Goal: Entertainment & Leisure: Consume media (video, audio)

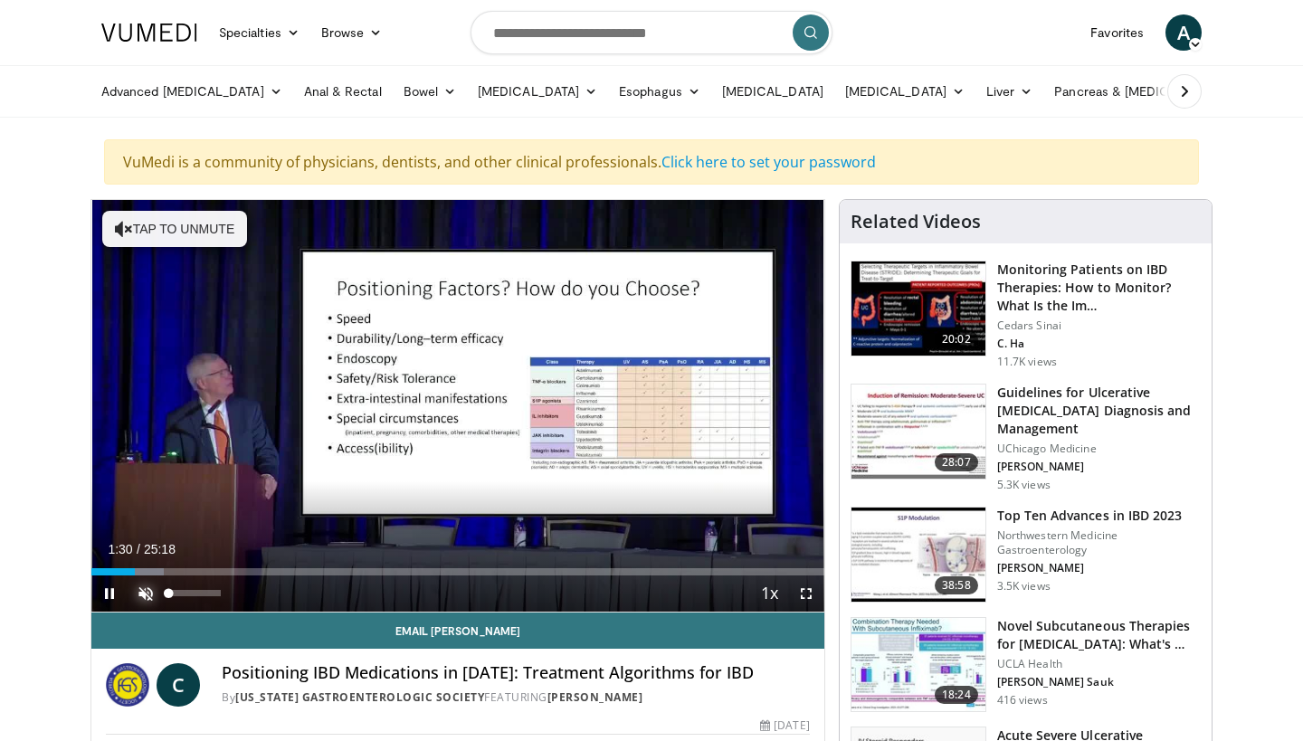
click at [148, 588] on span "Video Player" at bounding box center [146, 593] width 36 height 36
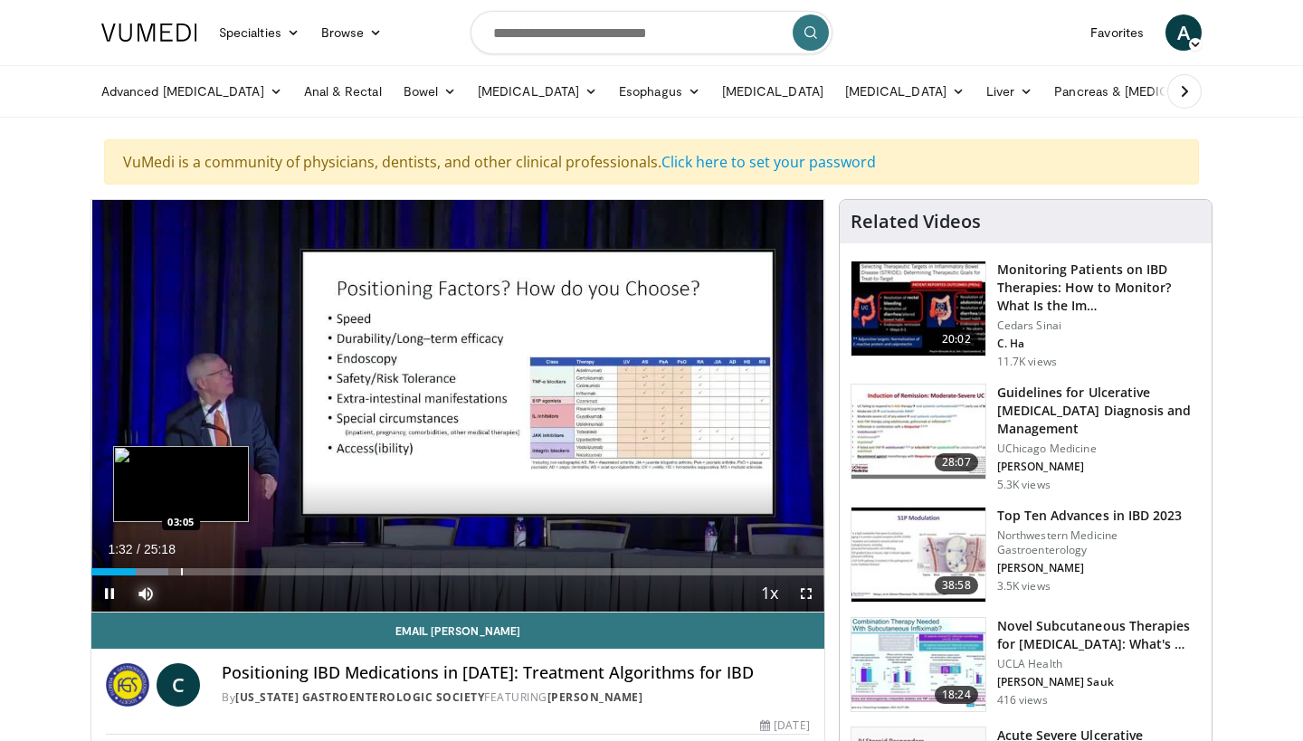
click at [180, 573] on div "Loaded : 10.45% 01:32 03:05" at bounding box center [457, 571] width 733 height 7
click at [213, 572] on div "Progress Bar" at bounding box center [214, 571] width 2 height 7
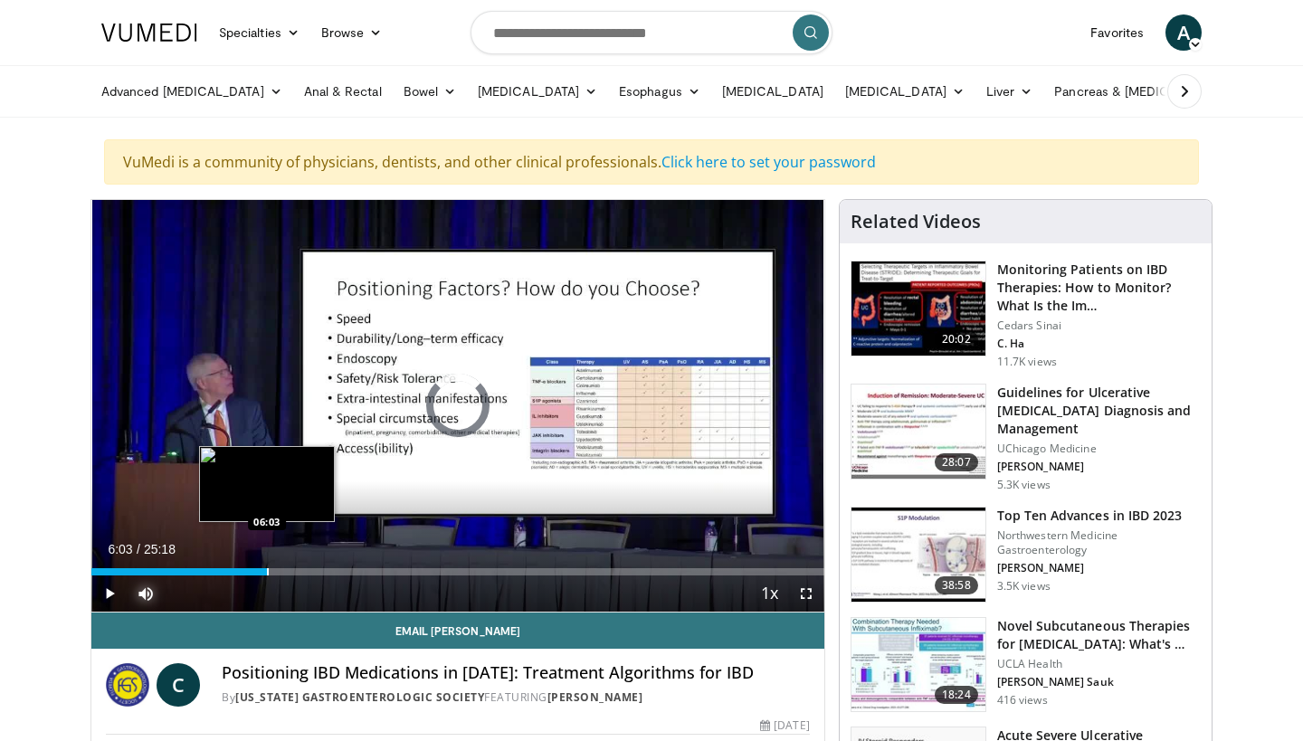
click at [267, 567] on div "Loaded : 20.91% 06:03 06:03" at bounding box center [457, 566] width 733 height 17
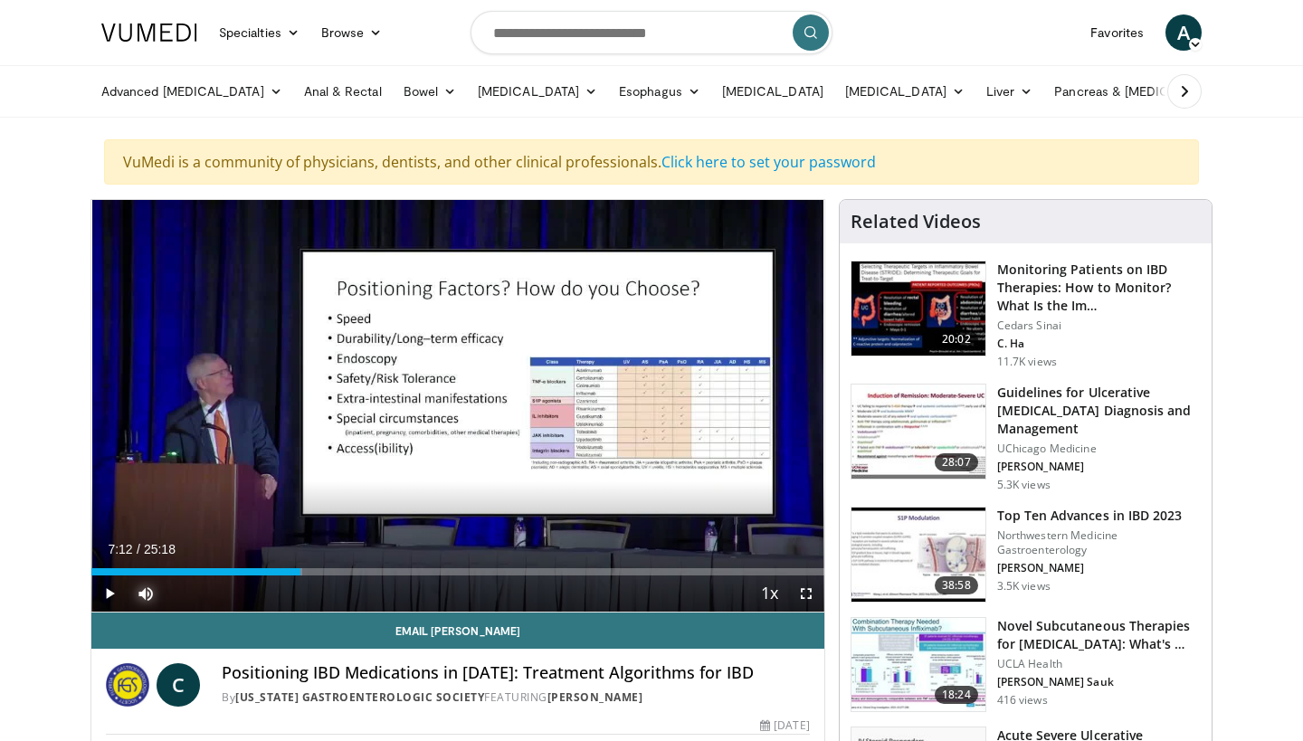
click at [300, 571] on div "Loaded : 28.75% 07:12 07:12" at bounding box center [457, 571] width 733 height 7
click at [346, 564] on div "Loaded : 32.67% 07:15 08:48" at bounding box center [457, 566] width 733 height 17
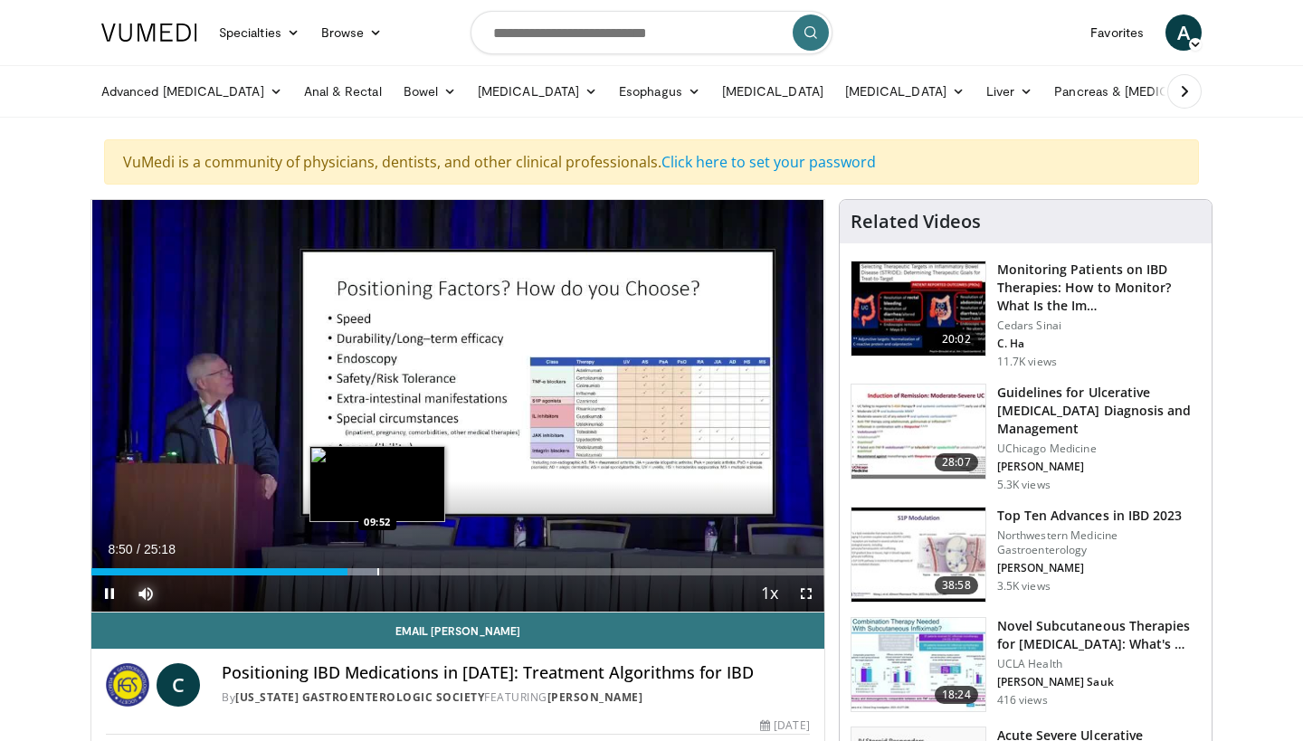
click at [378, 573] on div "Progress Bar" at bounding box center [378, 571] width 2 height 7
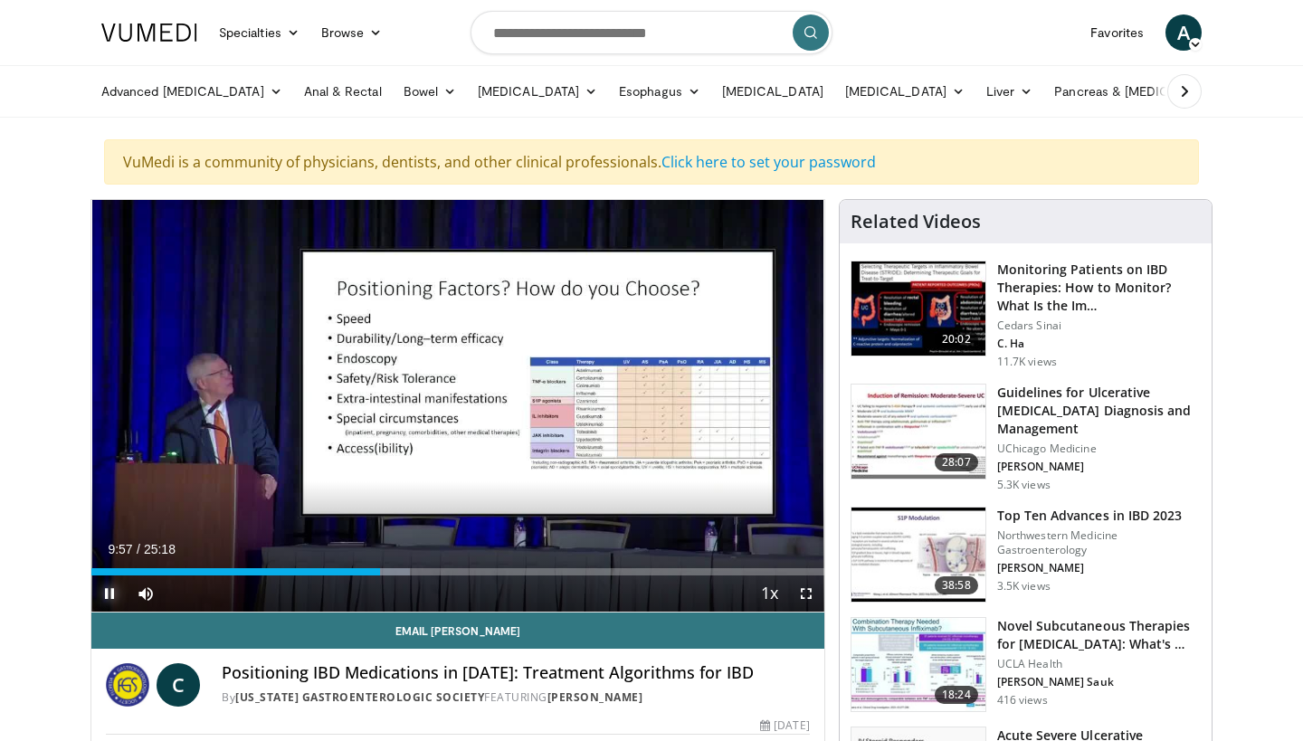
click at [107, 592] on span "Video Player" at bounding box center [109, 593] width 36 height 36
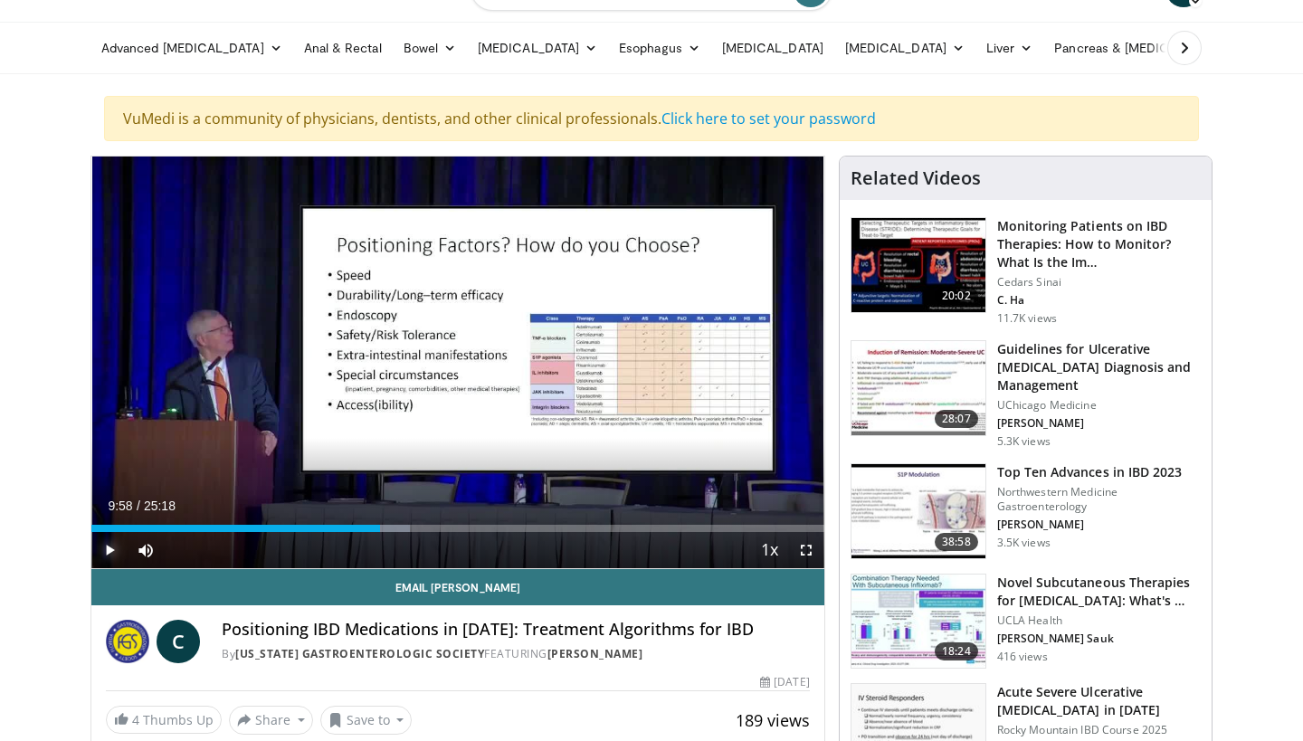
scroll to position [51, 0]
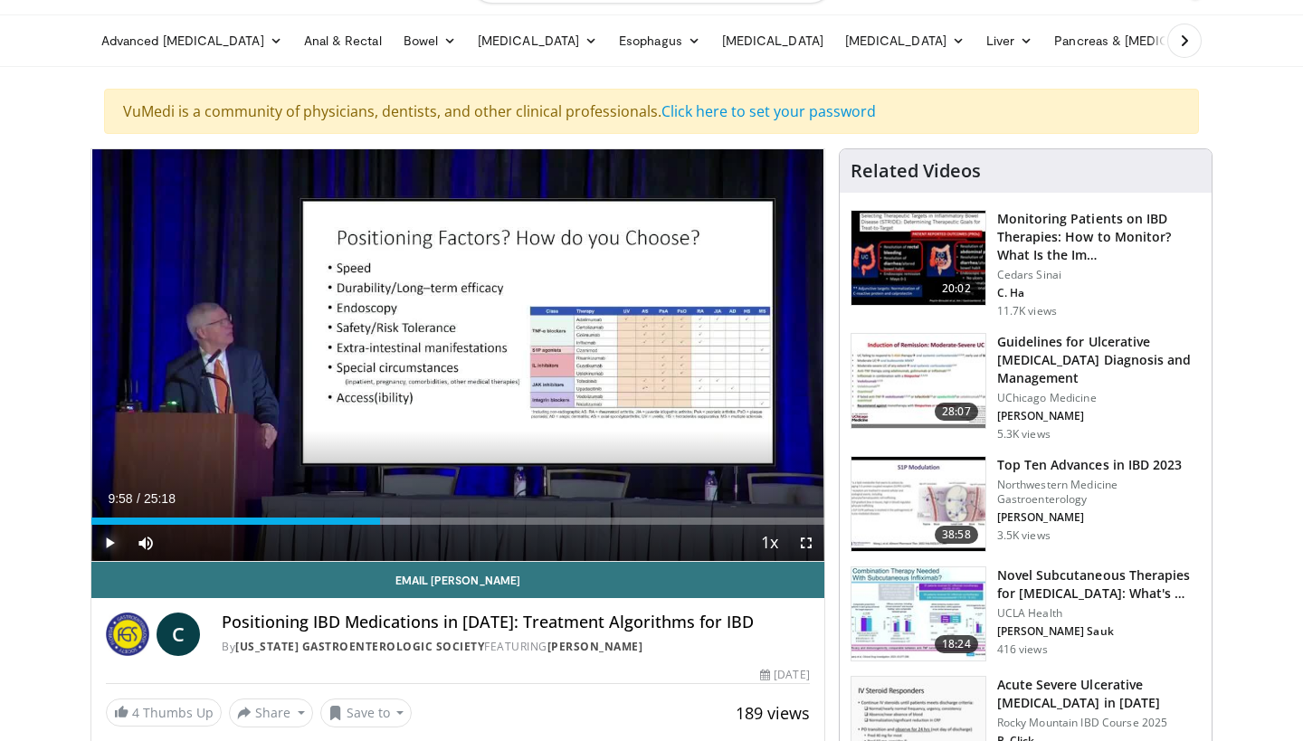
click at [114, 545] on span "Video Player" at bounding box center [109, 543] width 36 height 36
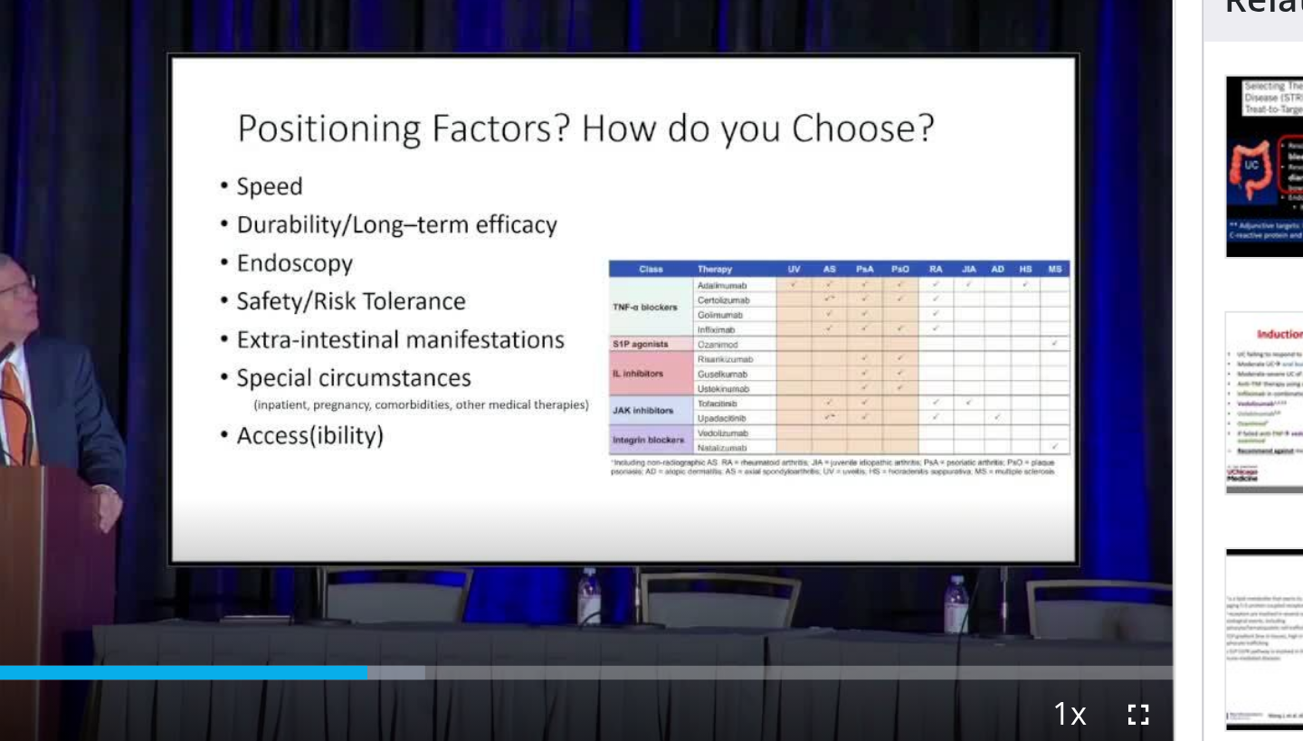
click at [428, 525] on div "Current Time 10:47 / Duration 25:18 Pause Skip Backward Skip Forward Mute Loade…" at bounding box center [457, 543] width 733 height 36
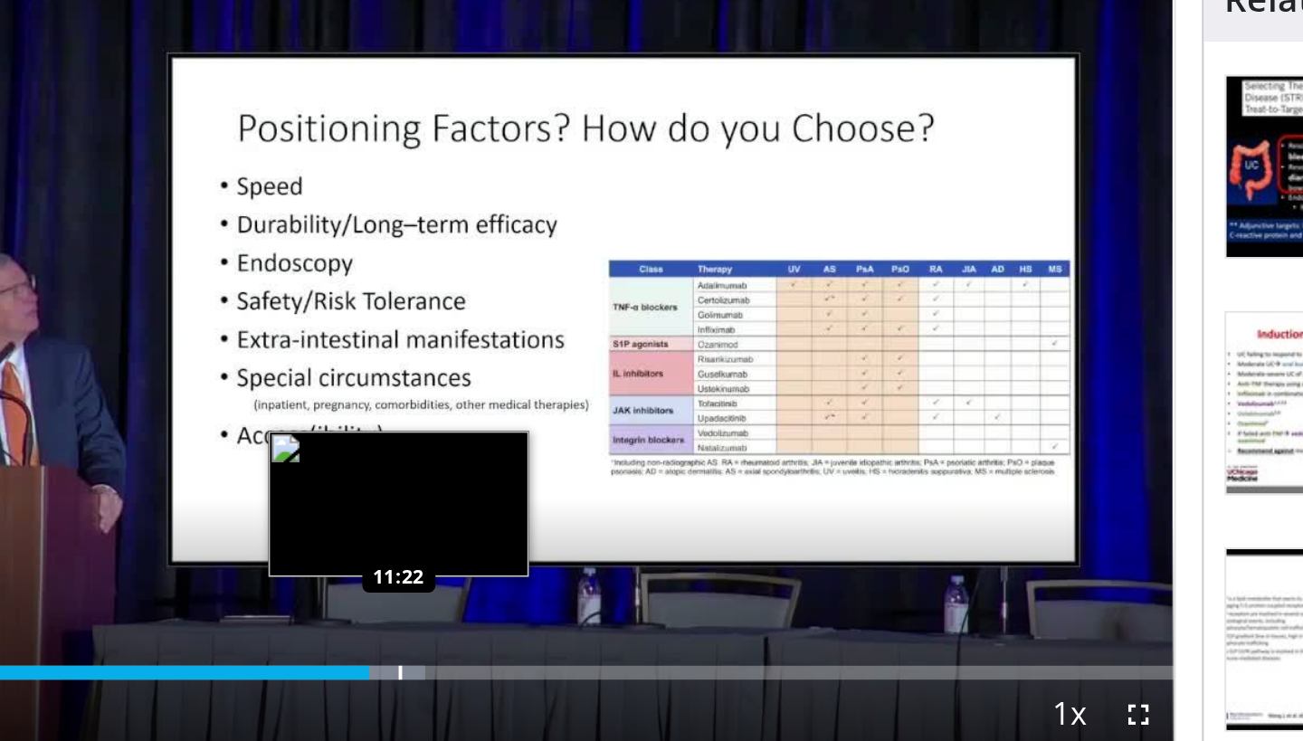
click at [421, 523] on div "Loaded : 46.77% 10:50 11:22" at bounding box center [457, 520] width 733 height 7
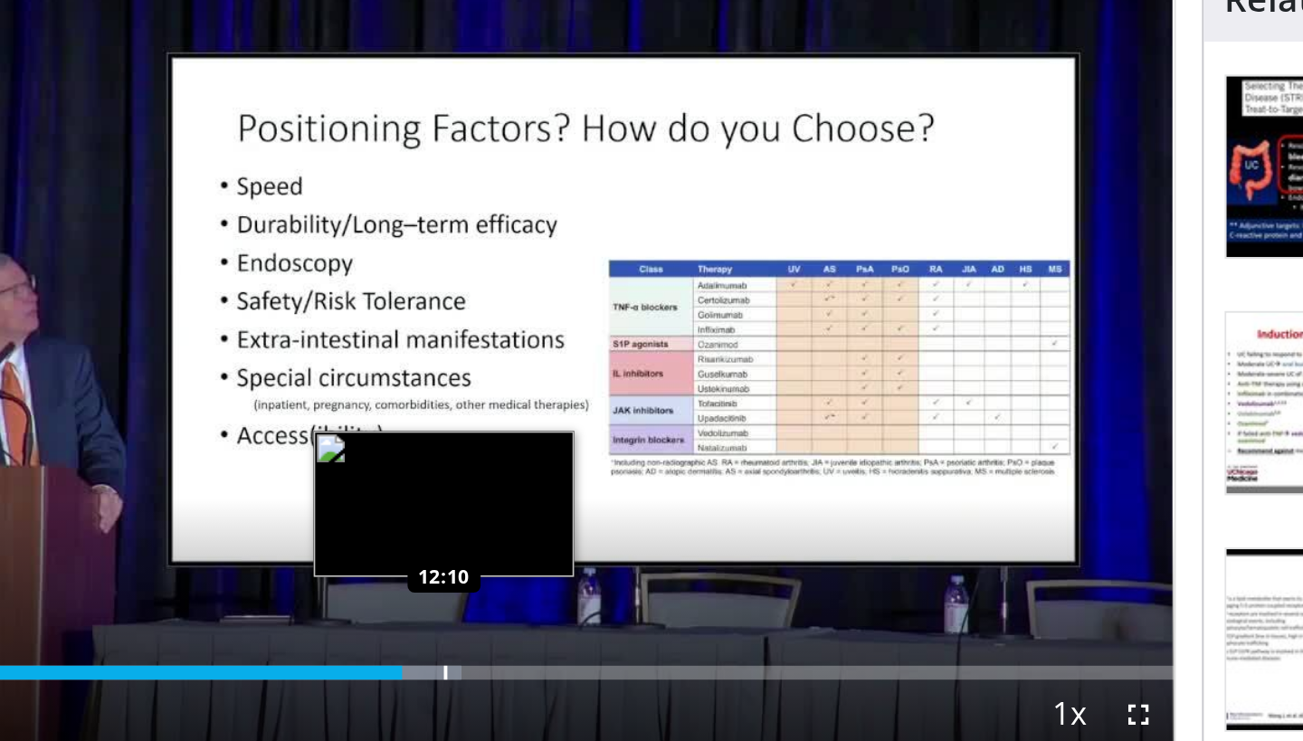
click at [444, 520] on div "Progress Bar" at bounding box center [445, 520] width 2 height 7
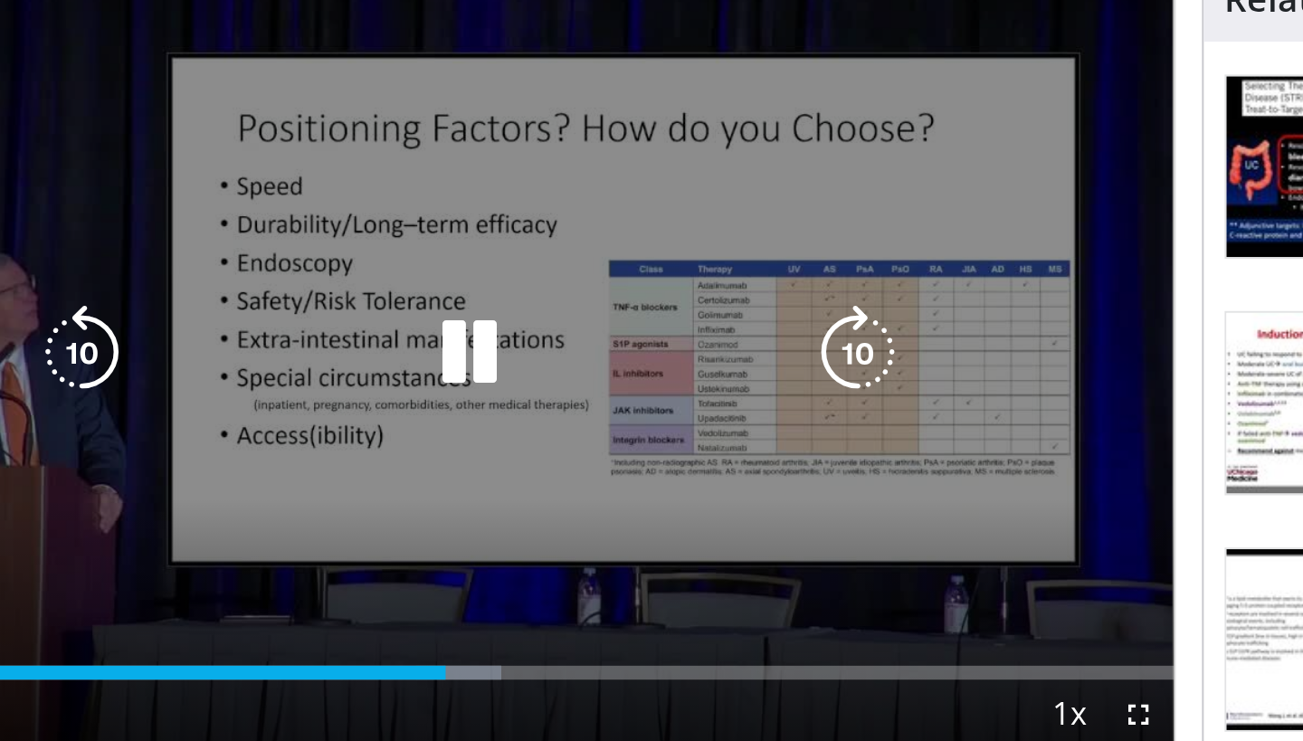
click at [459, 520] on video-js "**********" at bounding box center [457, 355] width 733 height 413
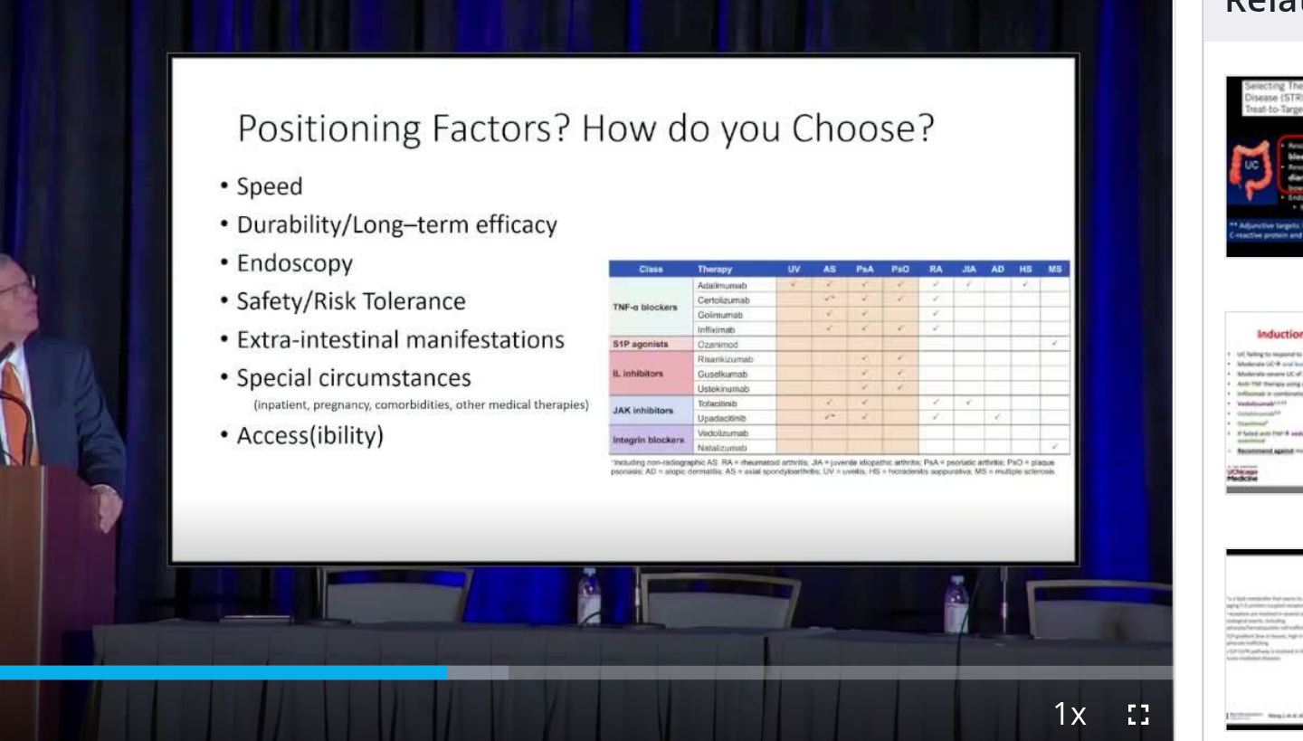
click at [467, 526] on div "Current Time 12:14 / Duration 25:18 Pause Skip Backward Skip Forward Mute Loade…" at bounding box center [457, 543] width 733 height 36
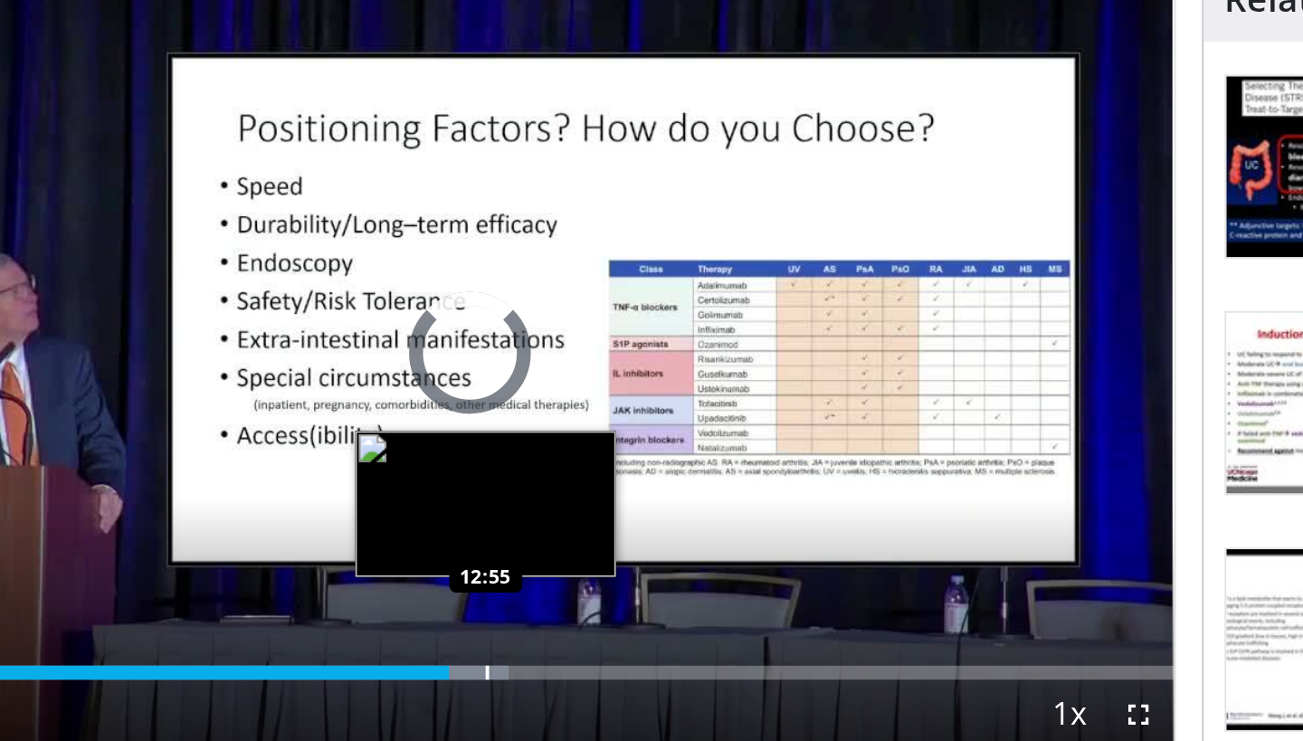
click at [466, 524] on div "Progress Bar" at bounding box center [467, 520] width 2 height 7
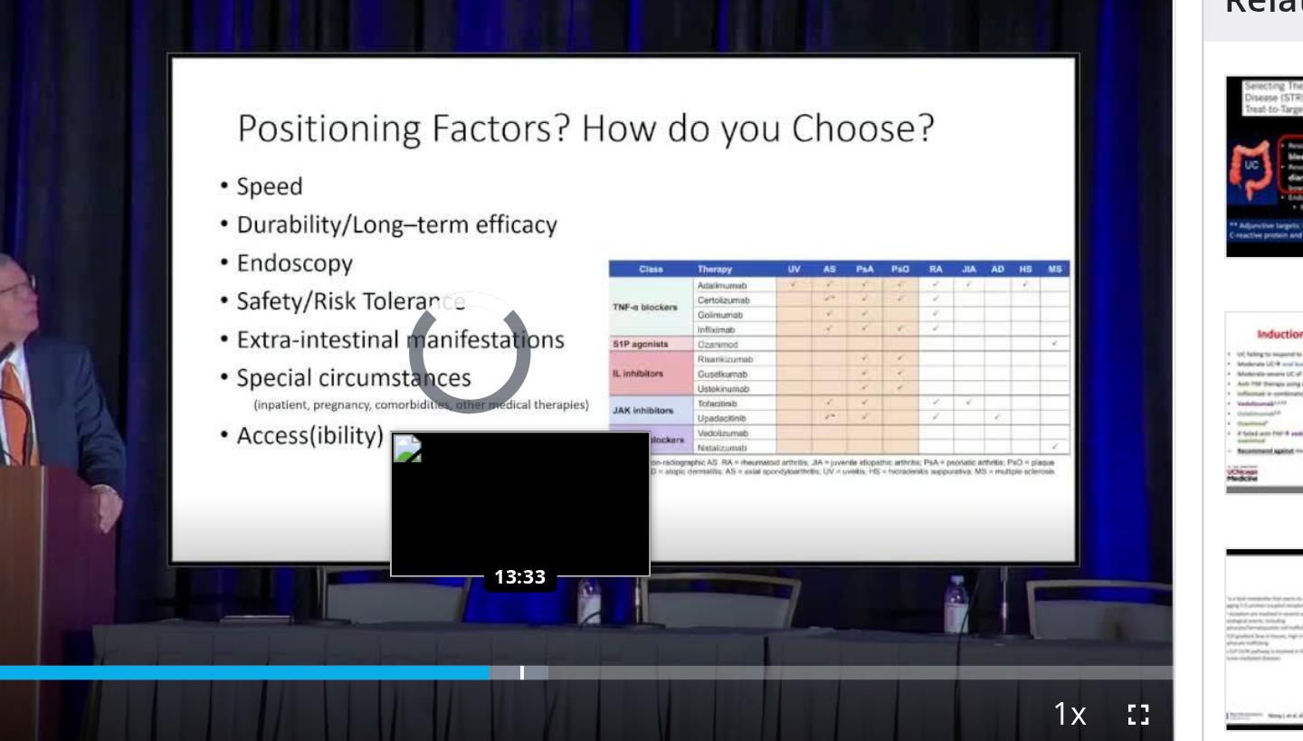
click at [484, 521] on div "Progress Bar" at bounding box center [485, 520] width 2 height 7
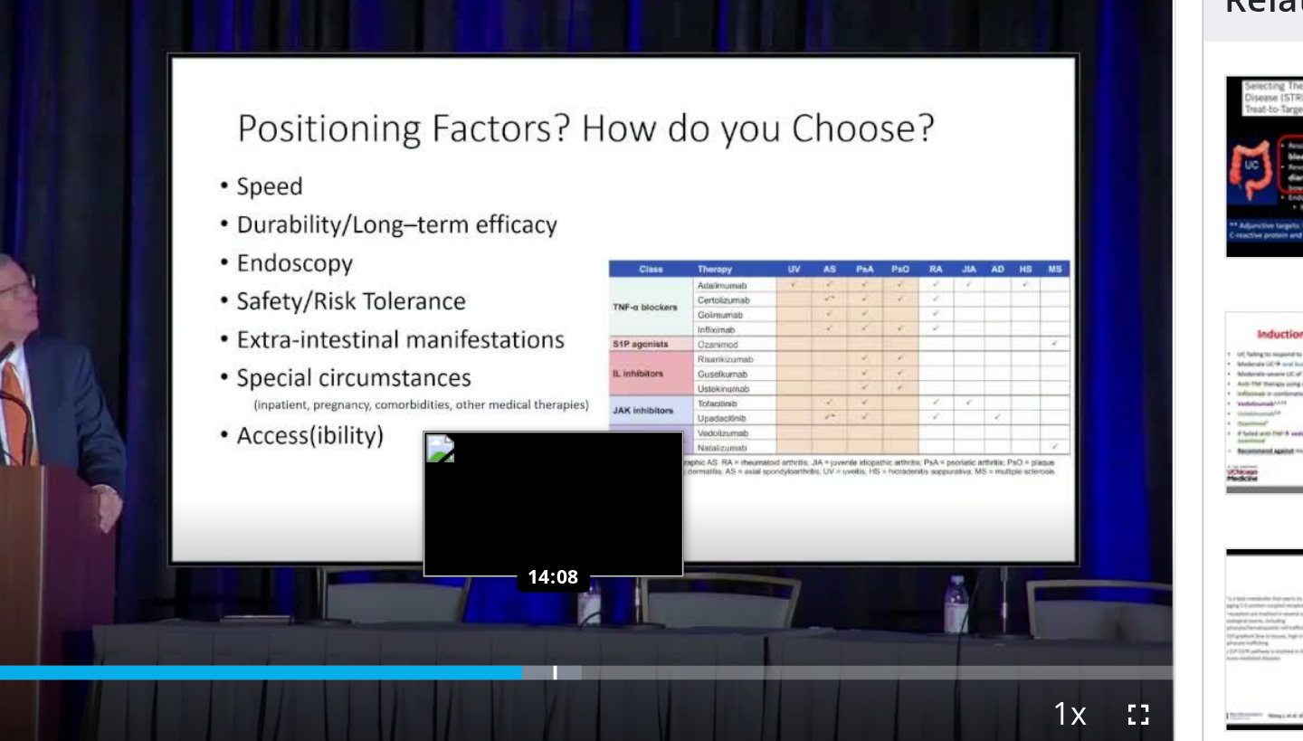
click at [501, 520] on div "Progress Bar" at bounding box center [502, 520] width 2 height 7
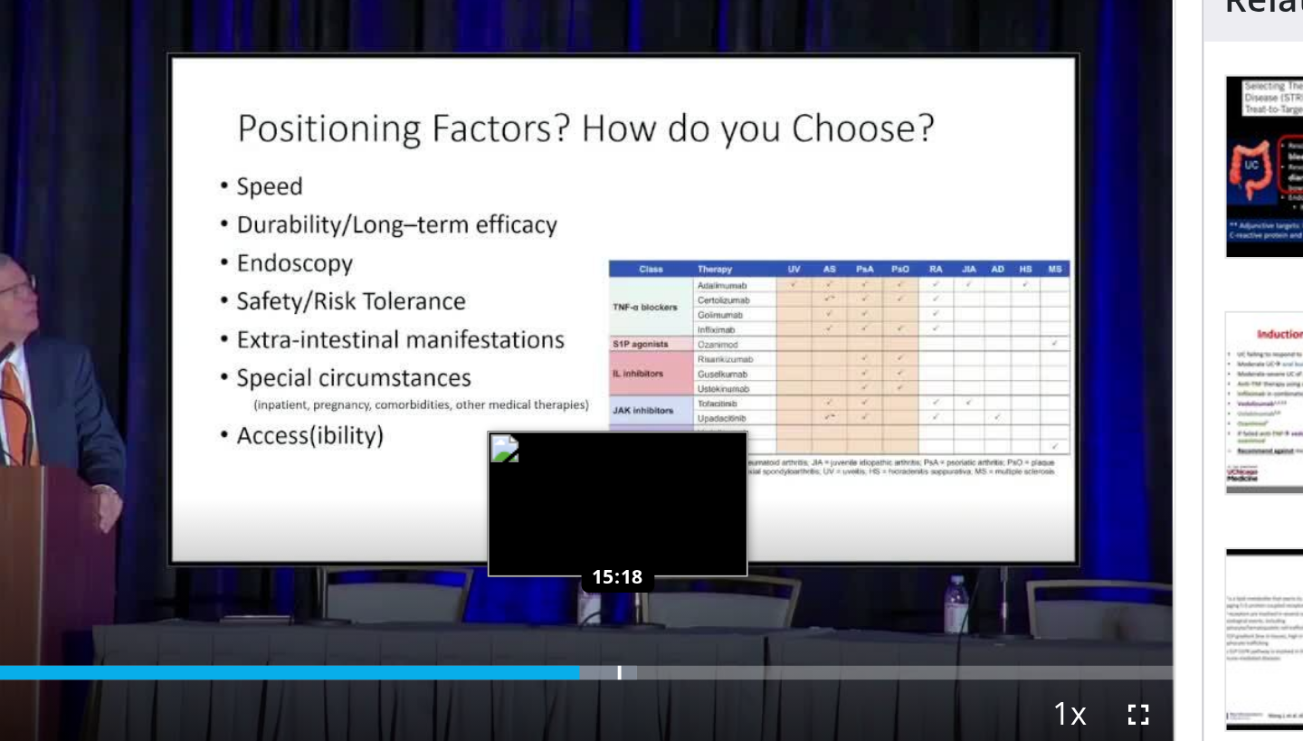
click at [535, 518] on div "Progress Bar" at bounding box center [536, 520] width 2 height 7
click at [530, 519] on div "Loaded : 65.22% 15:08 15:08" at bounding box center [457, 520] width 733 height 7
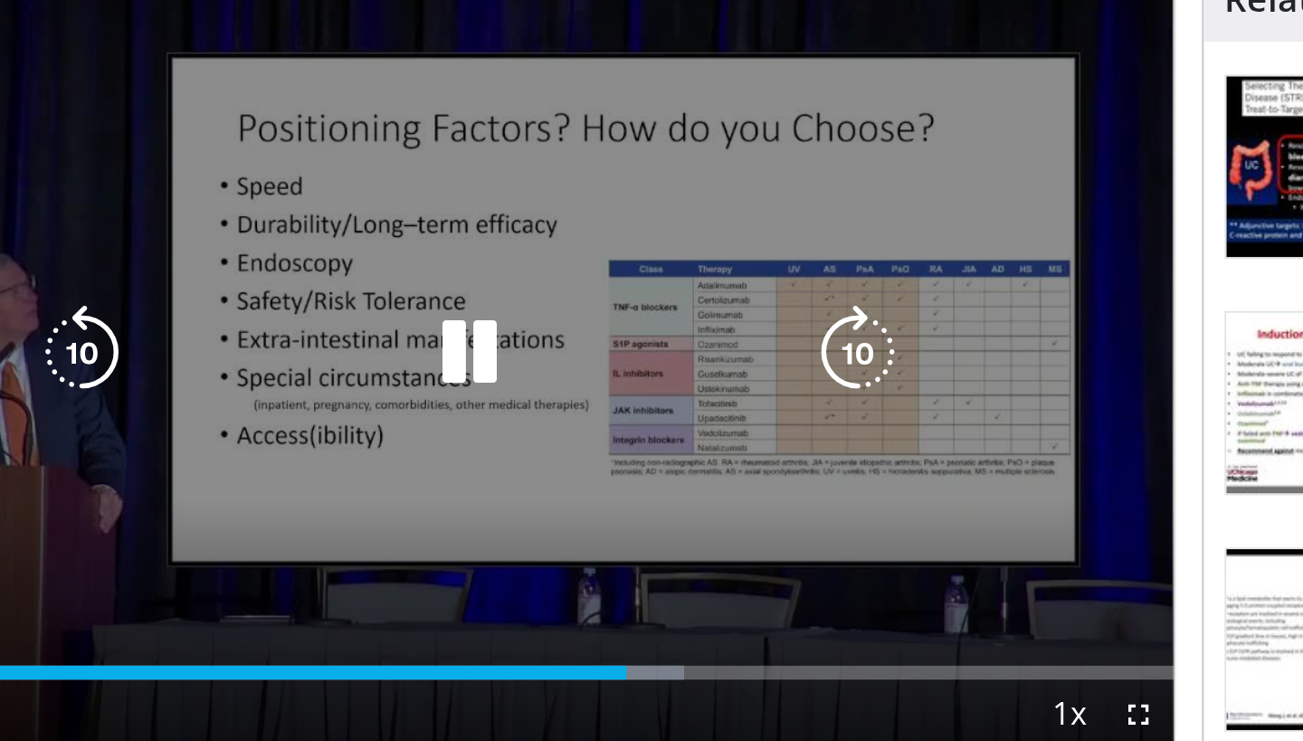
click at [452, 361] on icon "Video Player" at bounding box center [457, 354] width 51 height 51
click at [446, 361] on icon "Video Player" at bounding box center [457, 354] width 51 height 51
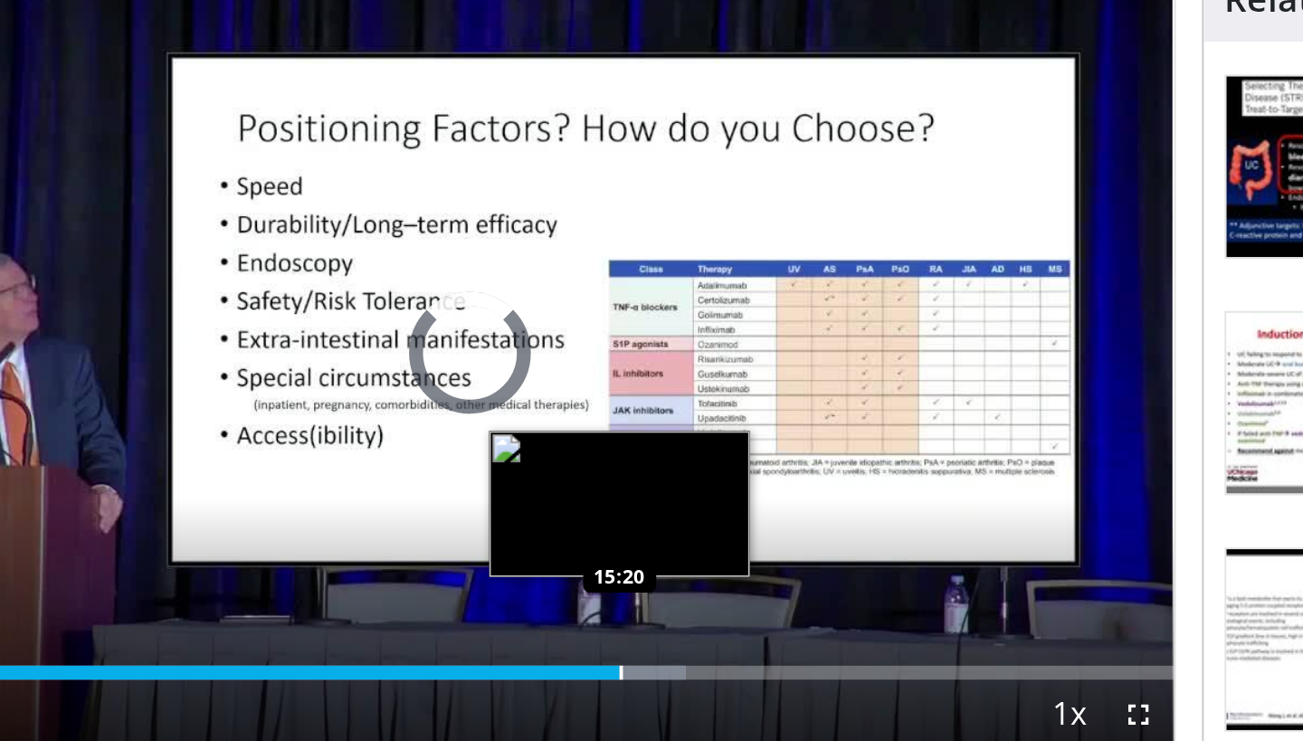
click at [536, 516] on div "Loaded : 65.34% 15:31 15:20" at bounding box center [457, 515] width 733 height 17
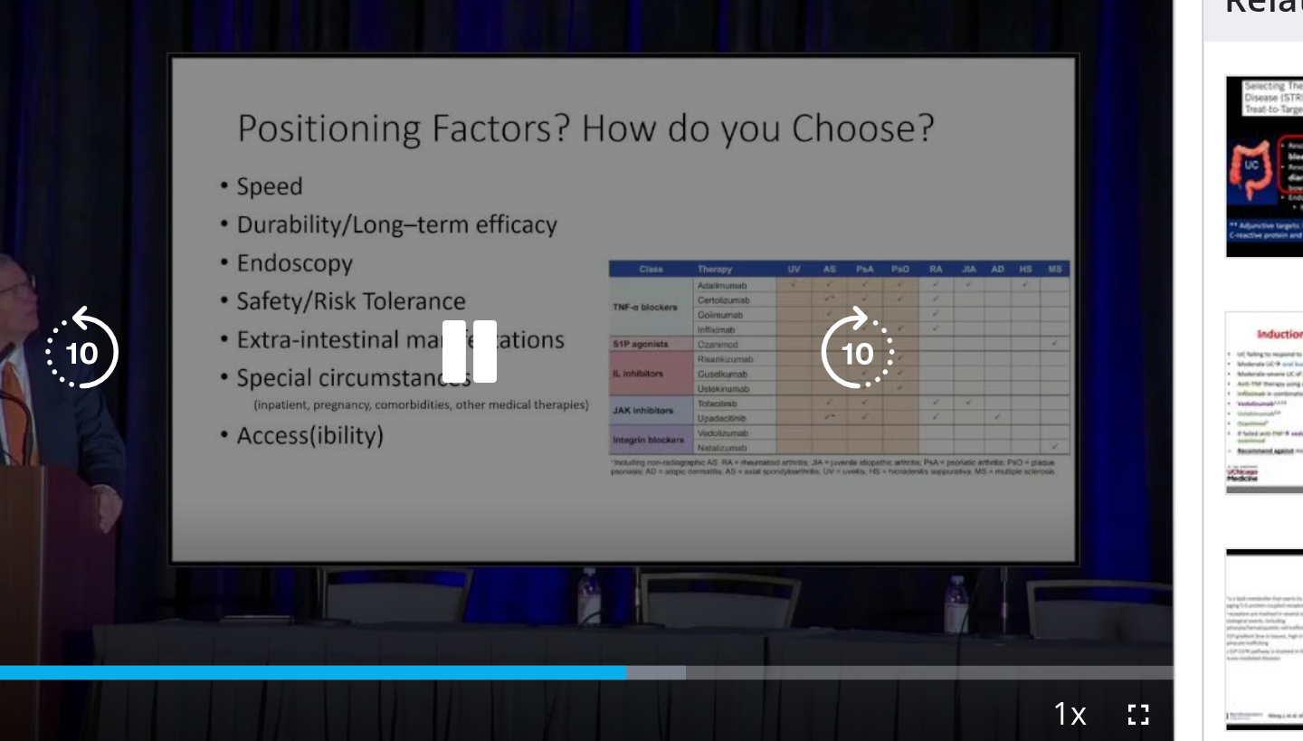
click at [458, 345] on icon "Video Player" at bounding box center [457, 354] width 51 height 51
click at [451, 357] on icon "Video Player" at bounding box center [457, 354] width 51 height 51
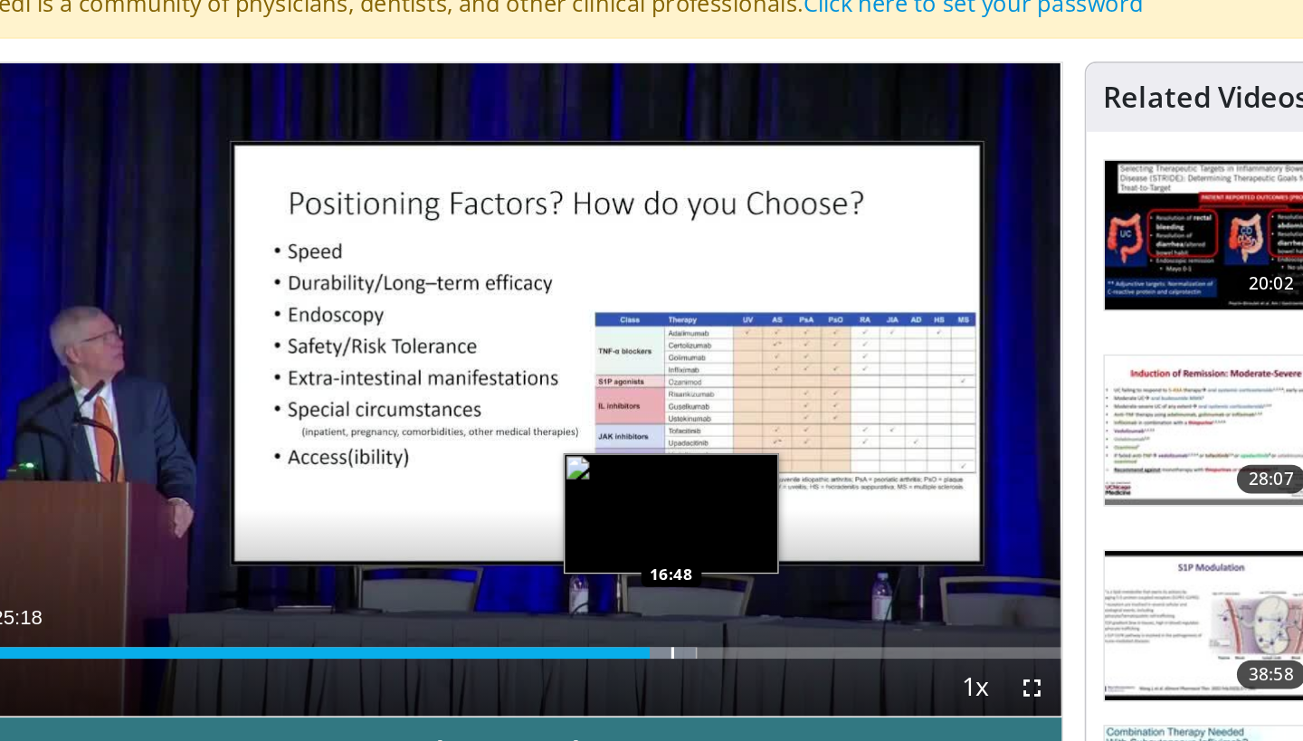
click at [578, 522] on div "Loaded : 68.61% 16:20 16:48" at bounding box center [457, 520] width 733 height 7
click at [587, 521] on div "Progress Bar" at bounding box center [588, 520] width 2 height 7
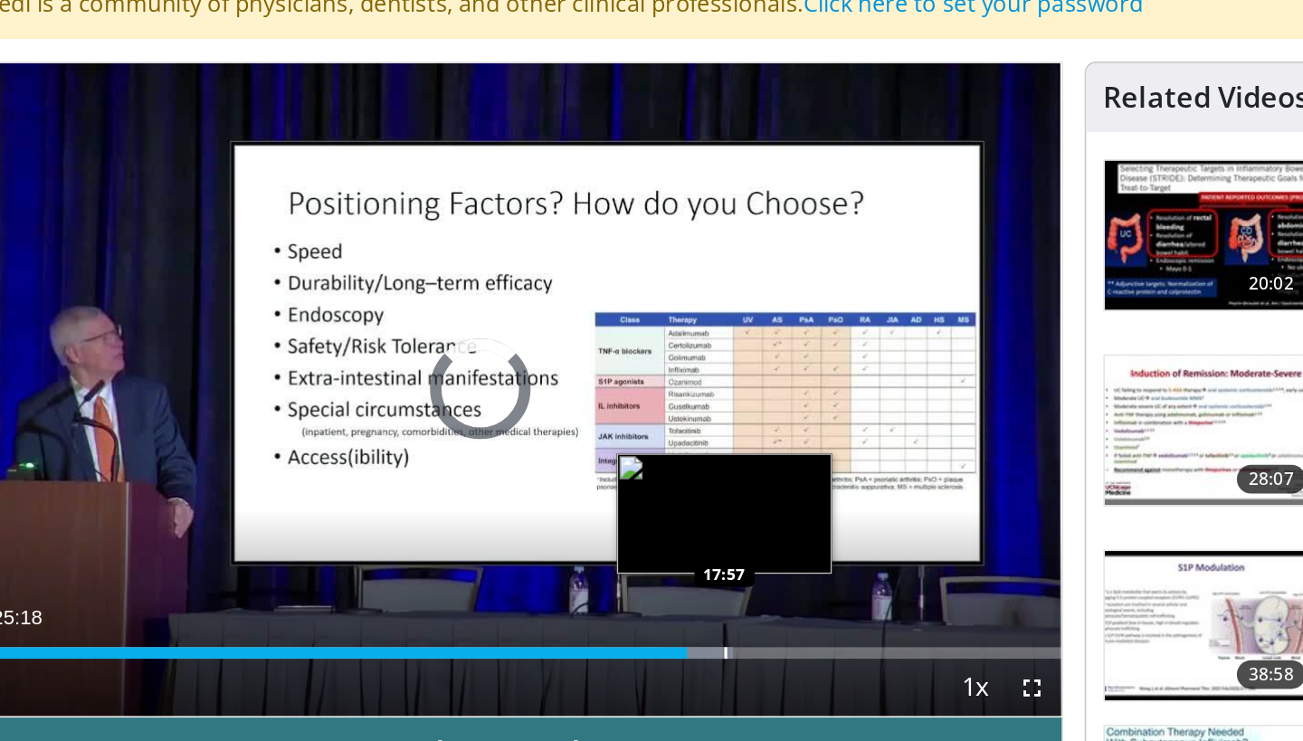
click at [612, 522] on div "Progress Bar" at bounding box center [595, 520] width 44 height 7
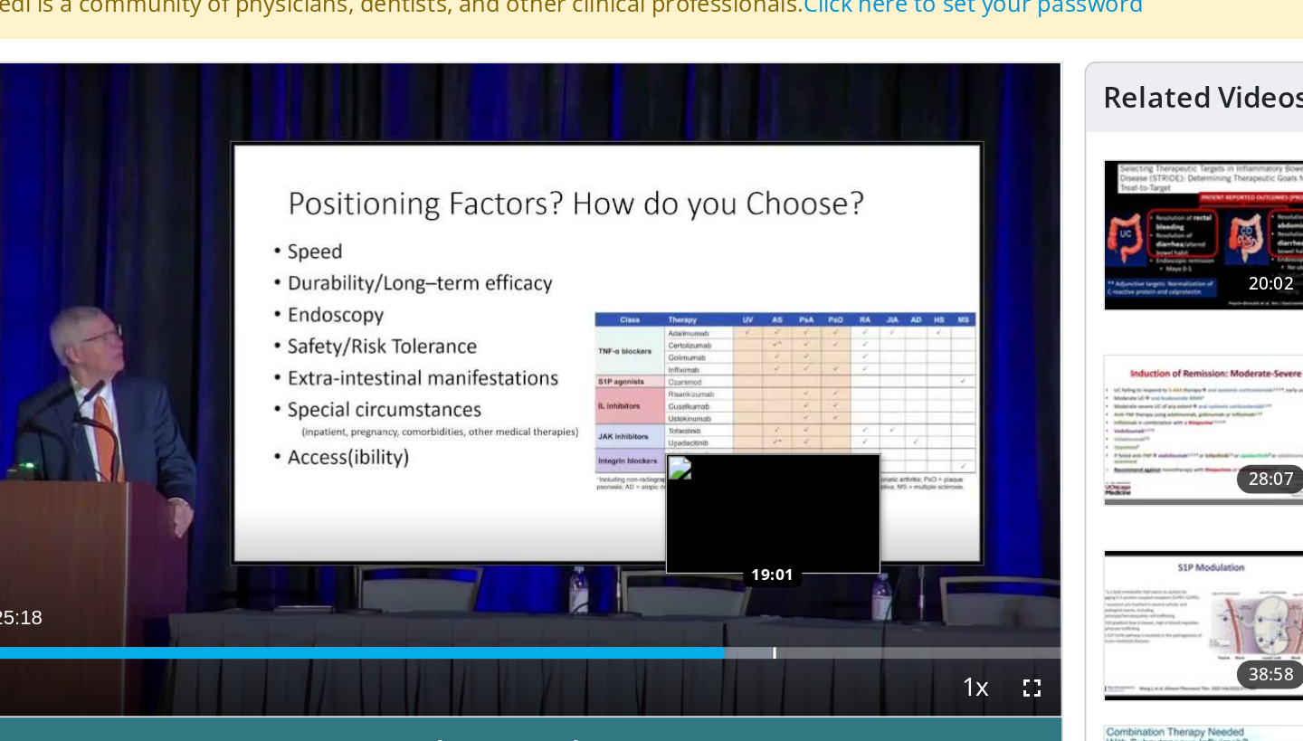
click at [642, 516] on div "Loaded : 75.10% 17:58 19:01" at bounding box center [457, 515] width 733 height 17
click at [635, 518] on div "Loaded : 79.71% 19:08 18:48" at bounding box center [457, 520] width 733 height 7
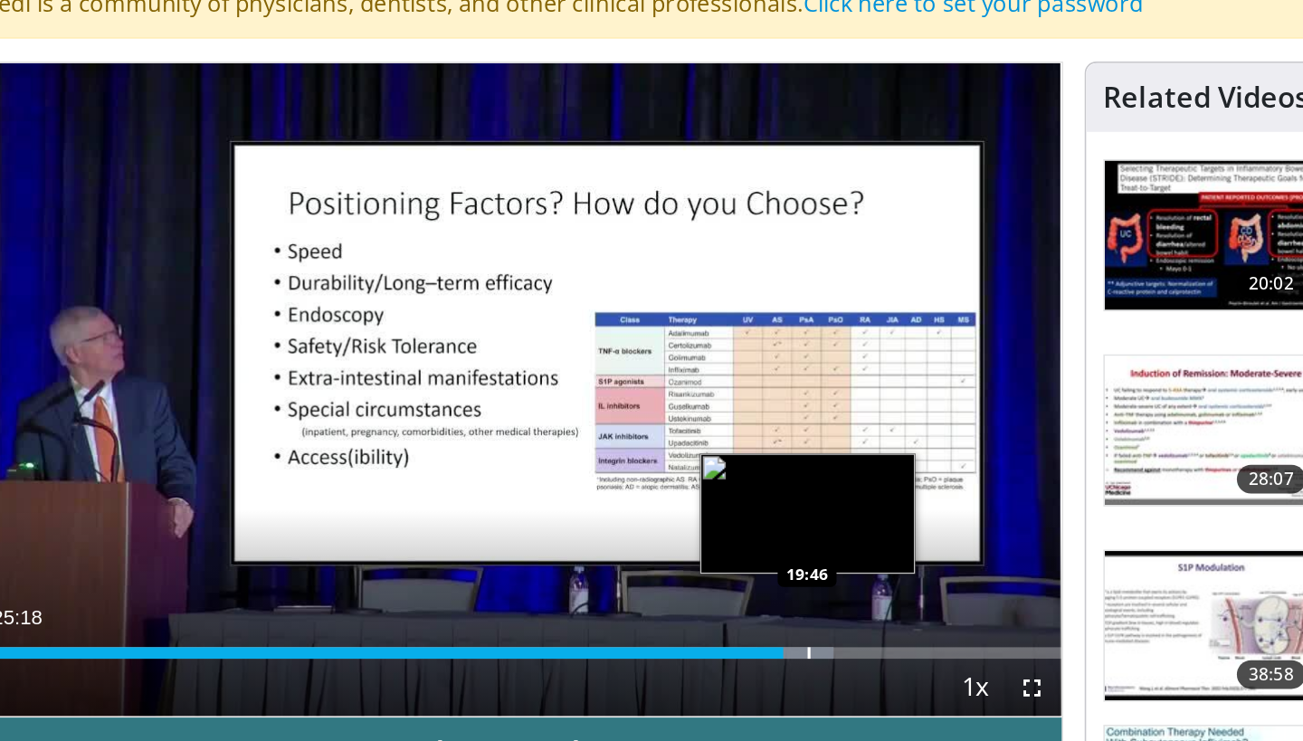
click at [664, 518] on div "Loaded : 80.37% 19:14 19:46" at bounding box center [457, 520] width 733 height 7
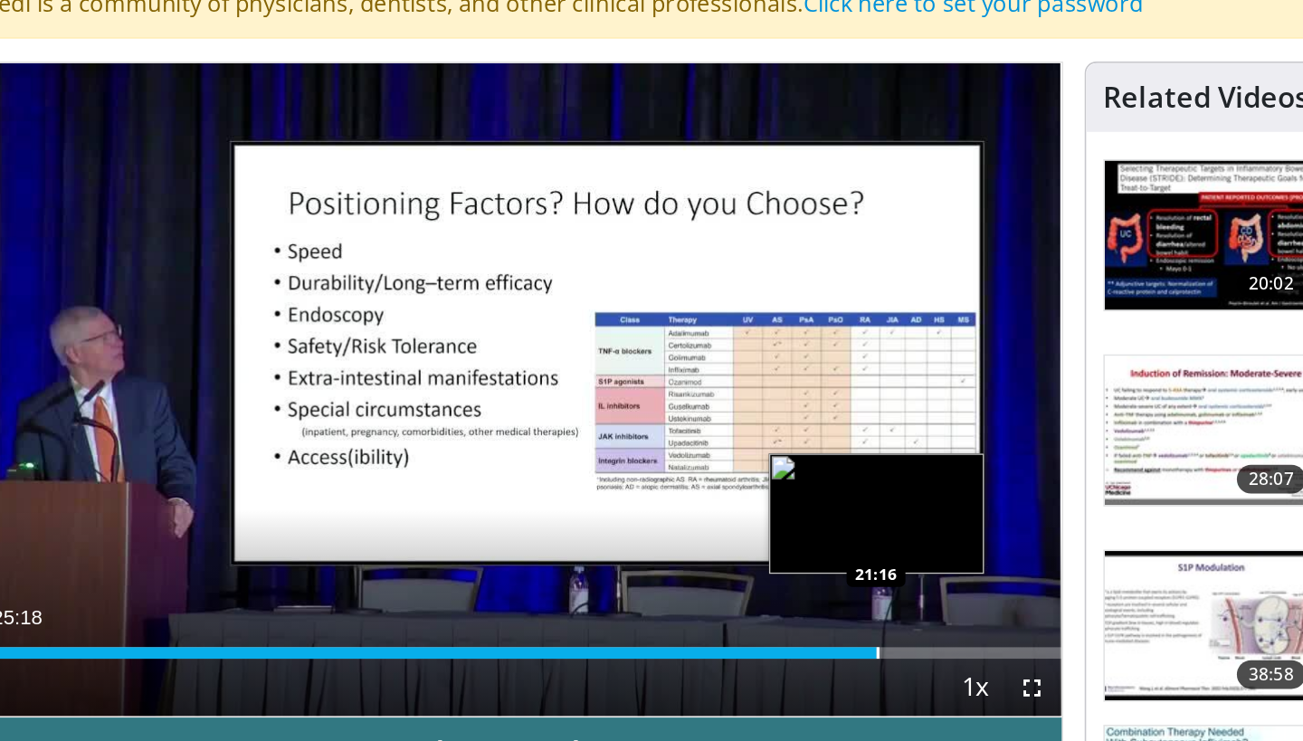
click at [707, 517] on div "Loaded : 84.30% 21:16 21:16" at bounding box center [457, 515] width 733 height 17
click at [702, 522] on div "21:20" at bounding box center [400, 520] width 618 height 7
click at [712, 524] on div "Progress Bar" at bounding box center [713, 520] width 2 height 7
click at [716, 524] on div "Loaded : 88.93% 21:29 21:33" at bounding box center [457, 520] width 733 height 7
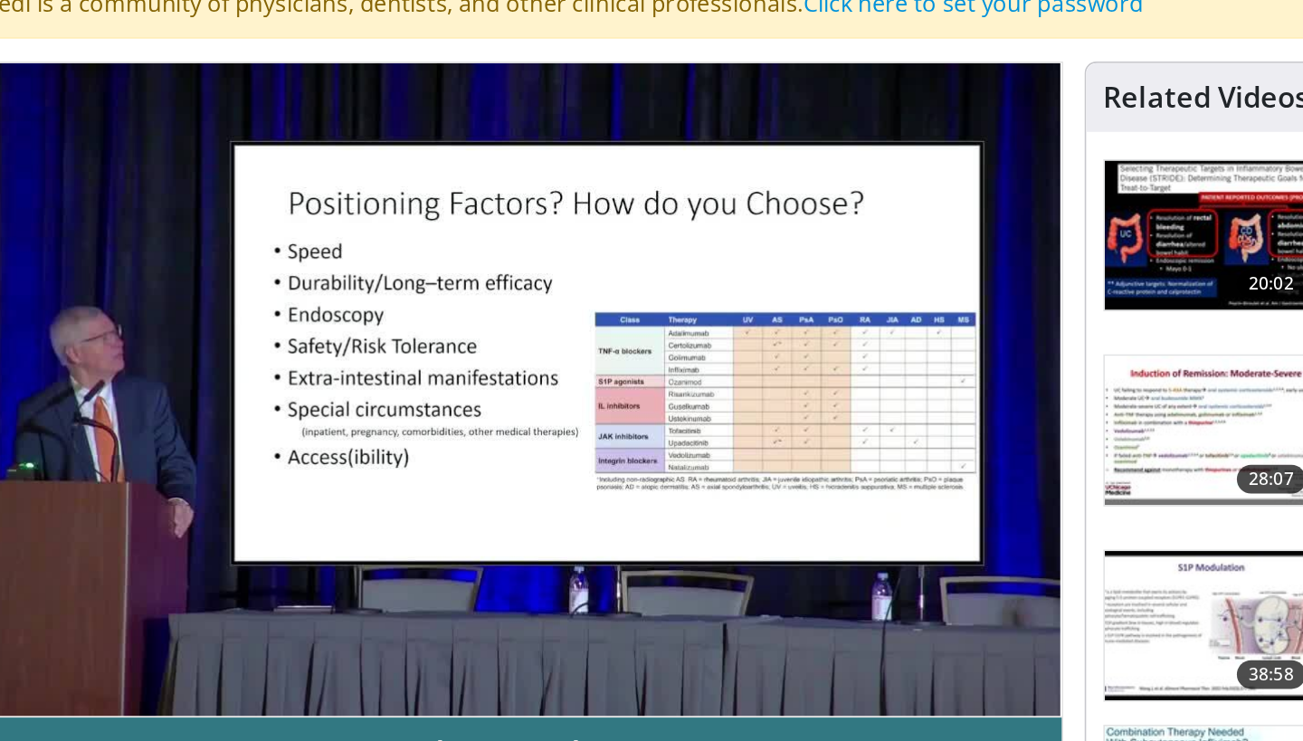
click at [718, 523] on div "10 seconds Tap to unmute" at bounding box center [457, 355] width 733 height 412
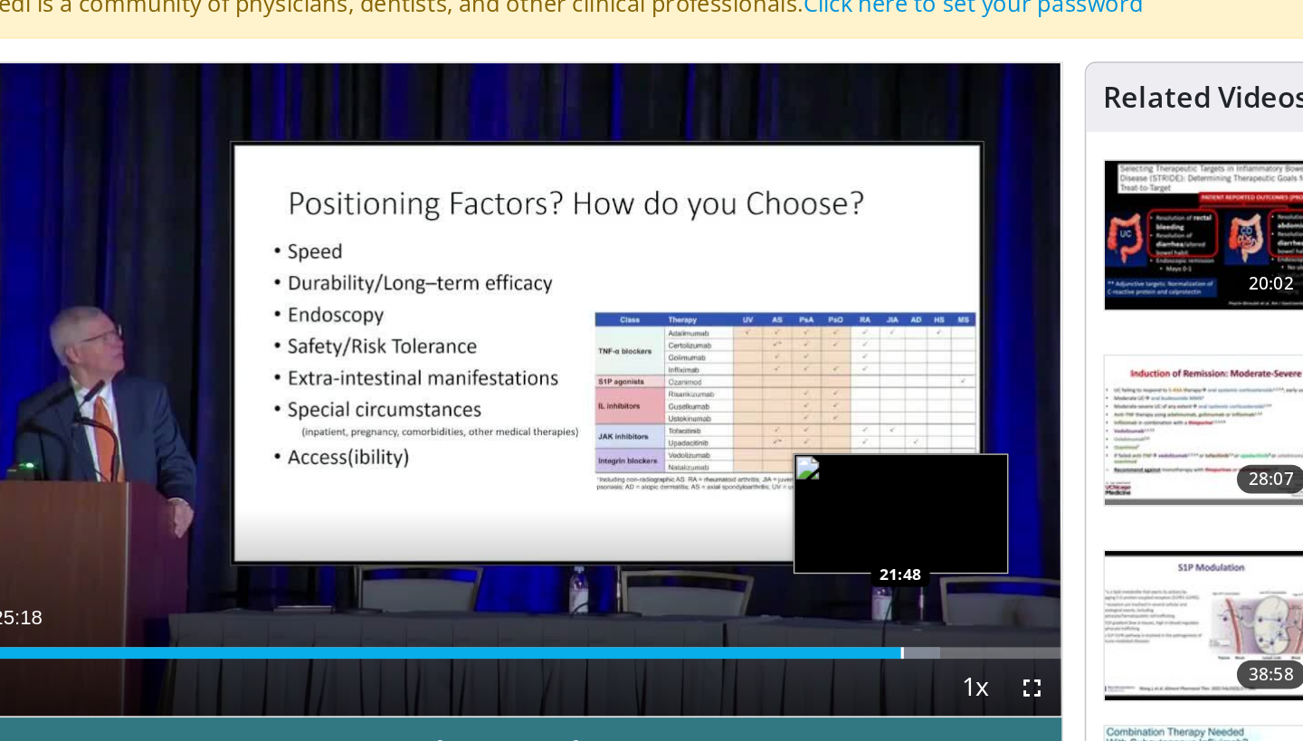
click at [723, 521] on div "Progress Bar" at bounding box center [724, 520] width 2 height 7
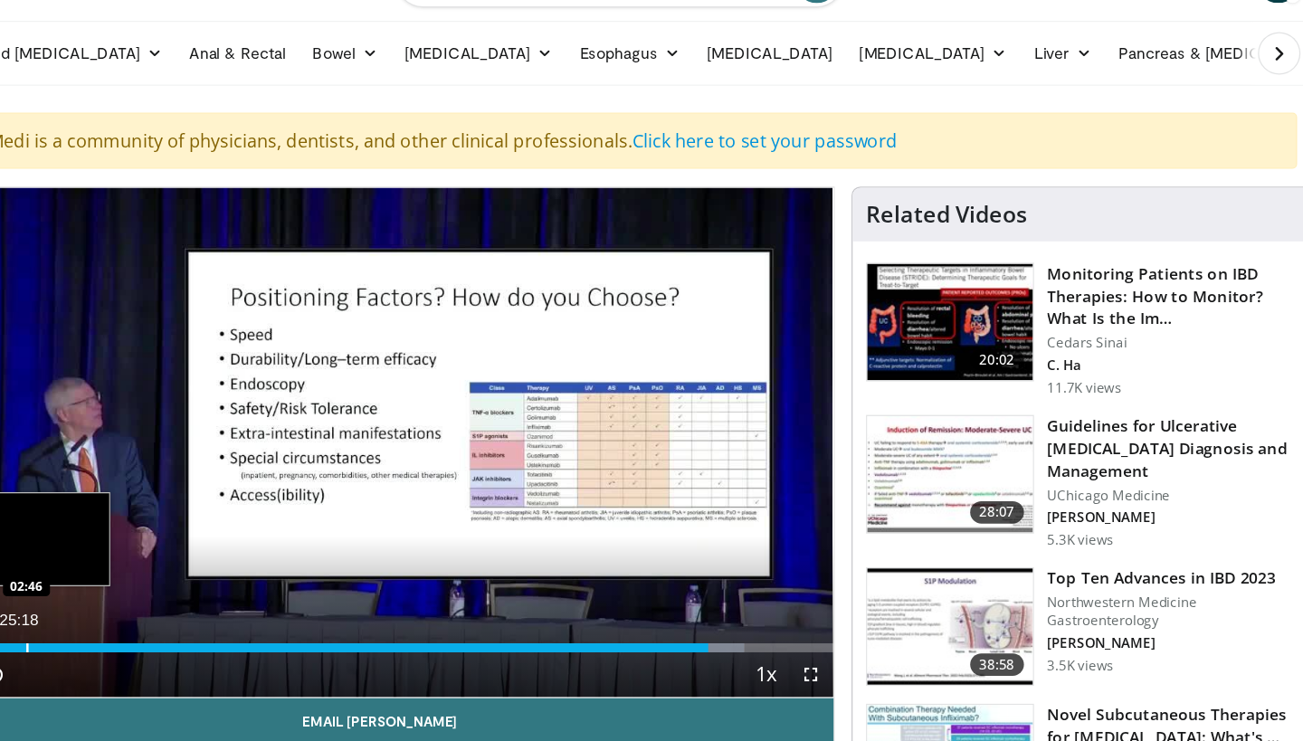
scroll to position [0, 0]
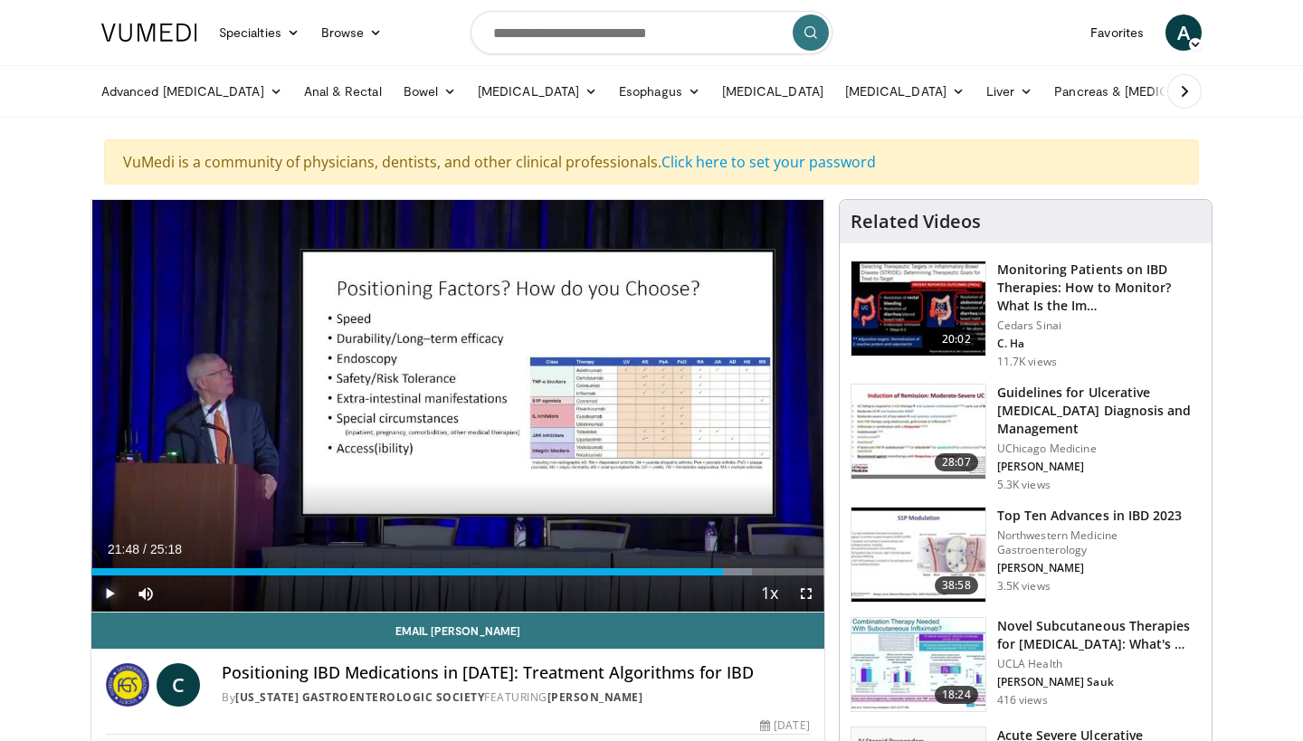
click at [105, 597] on span "Video Player" at bounding box center [109, 593] width 36 height 36
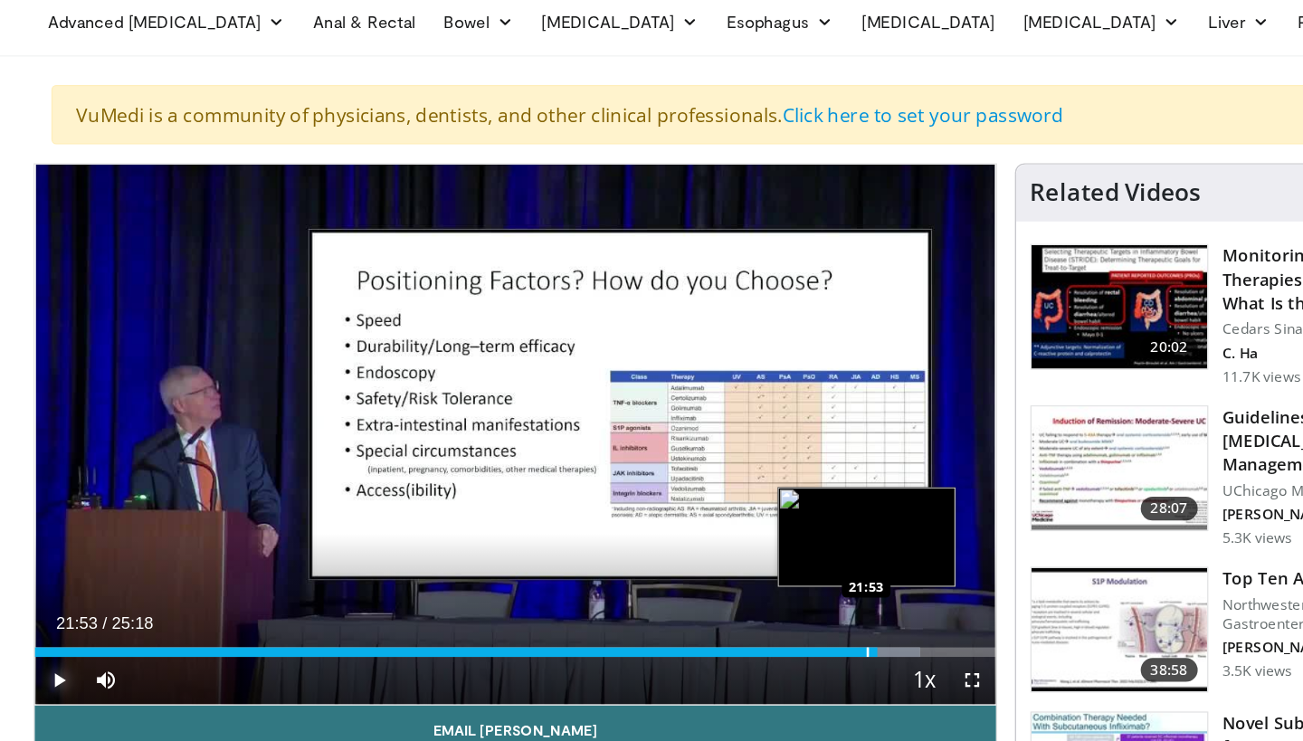
click at [726, 573] on div "22:11" at bounding box center [412, 571] width 642 height 7
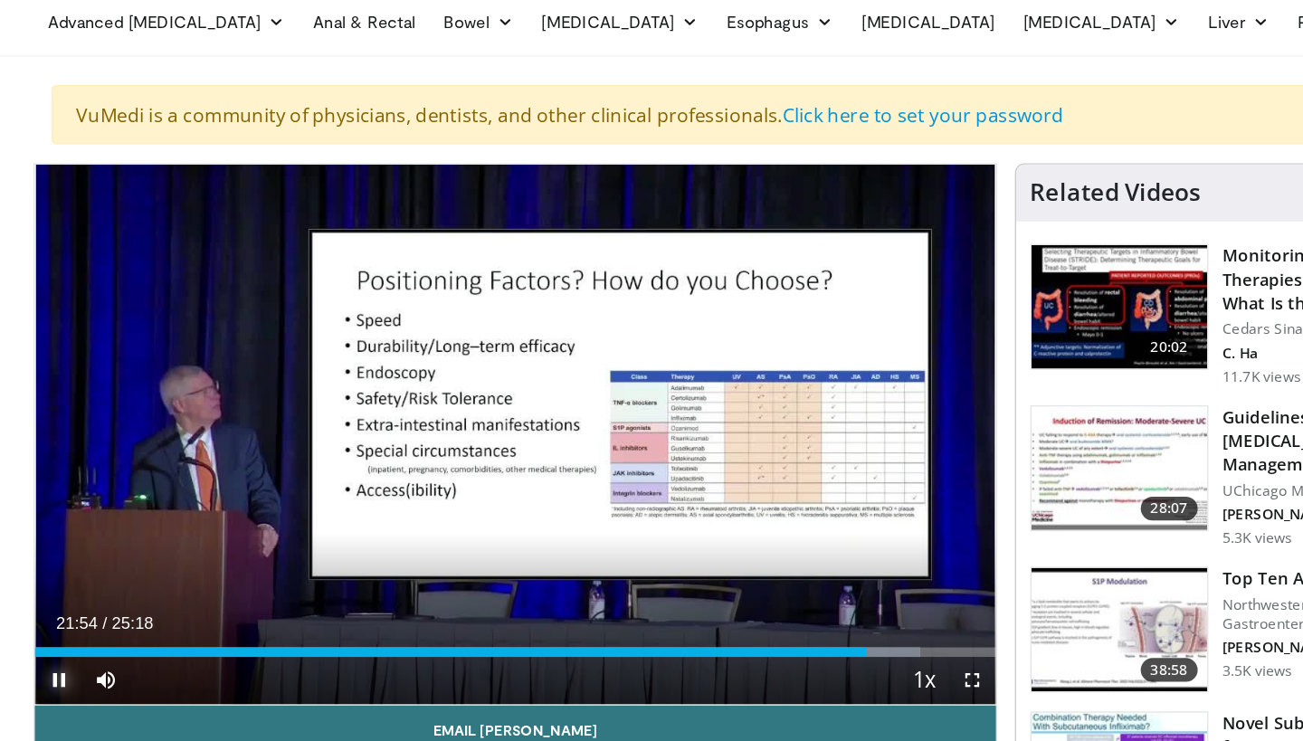
click at [105, 600] on span "Video Player" at bounding box center [109, 593] width 36 height 36
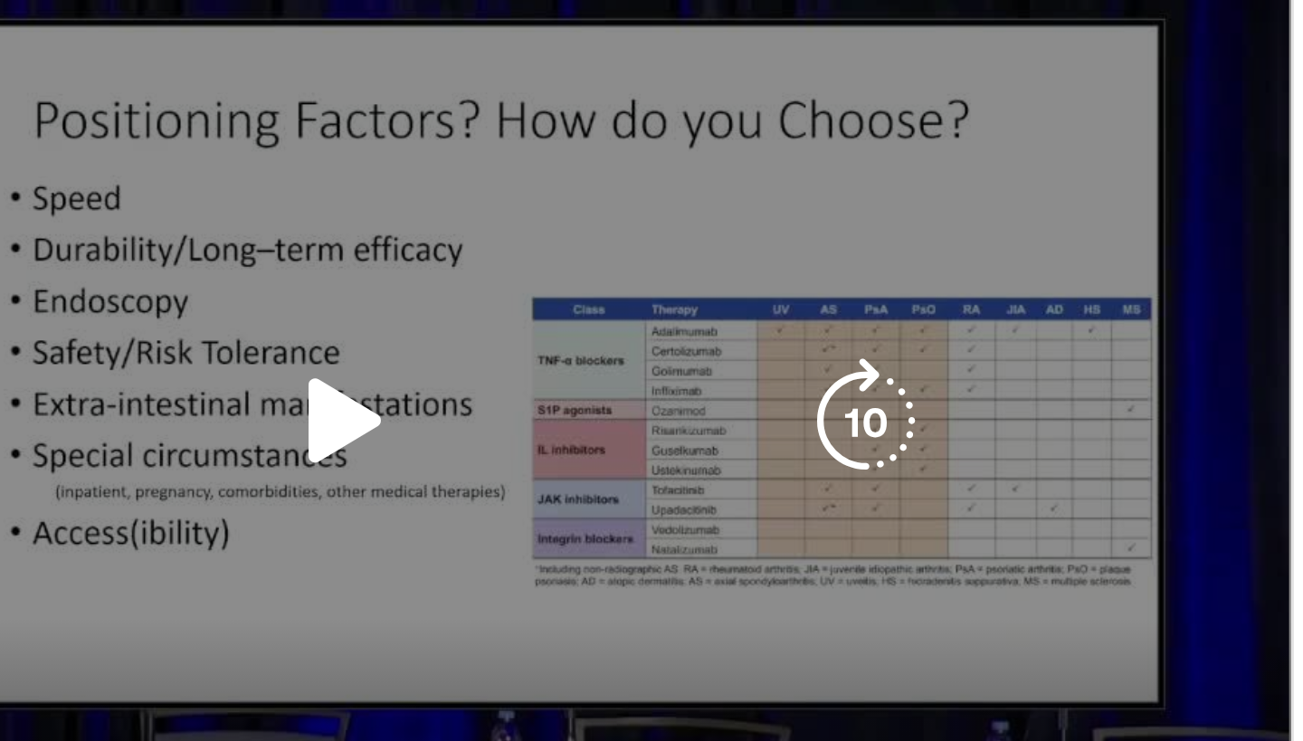
click at [783, 378] on div "10 seconds Tap to unmute" at bounding box center [457, 406] width 733 height 412
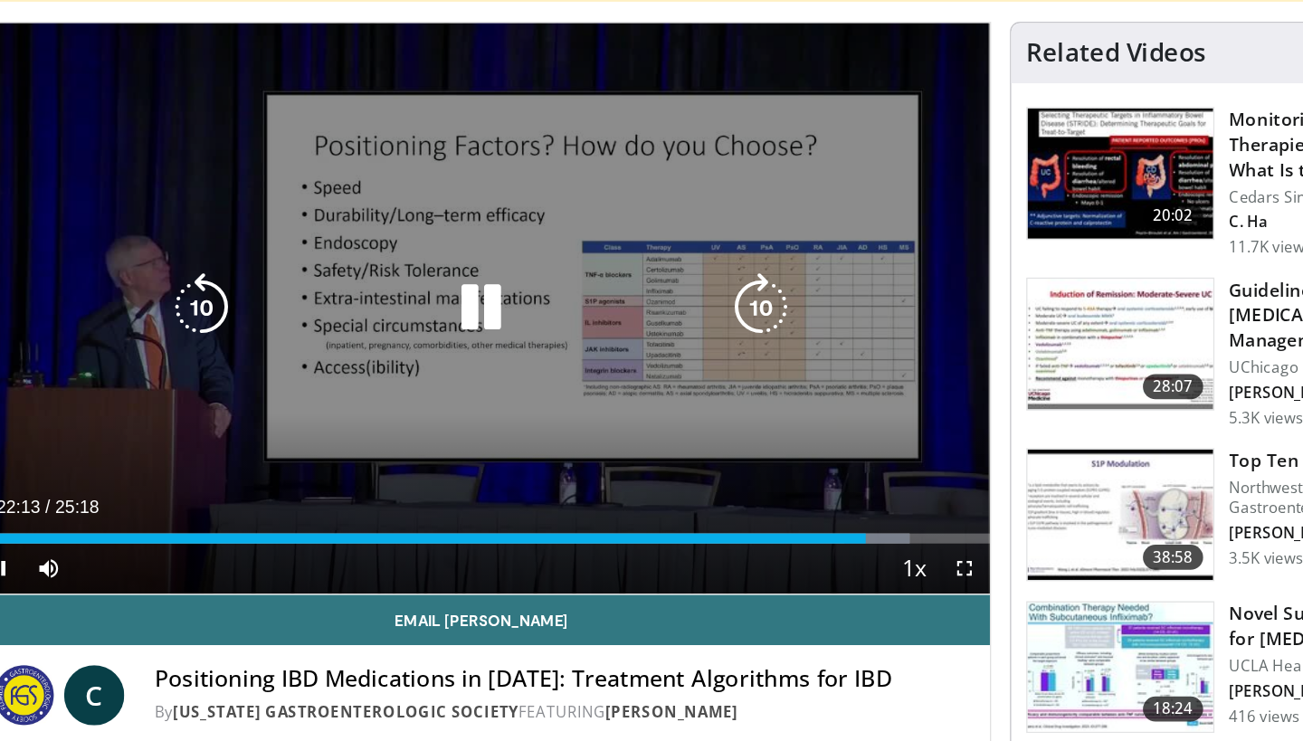
scroll to position [18, 0]
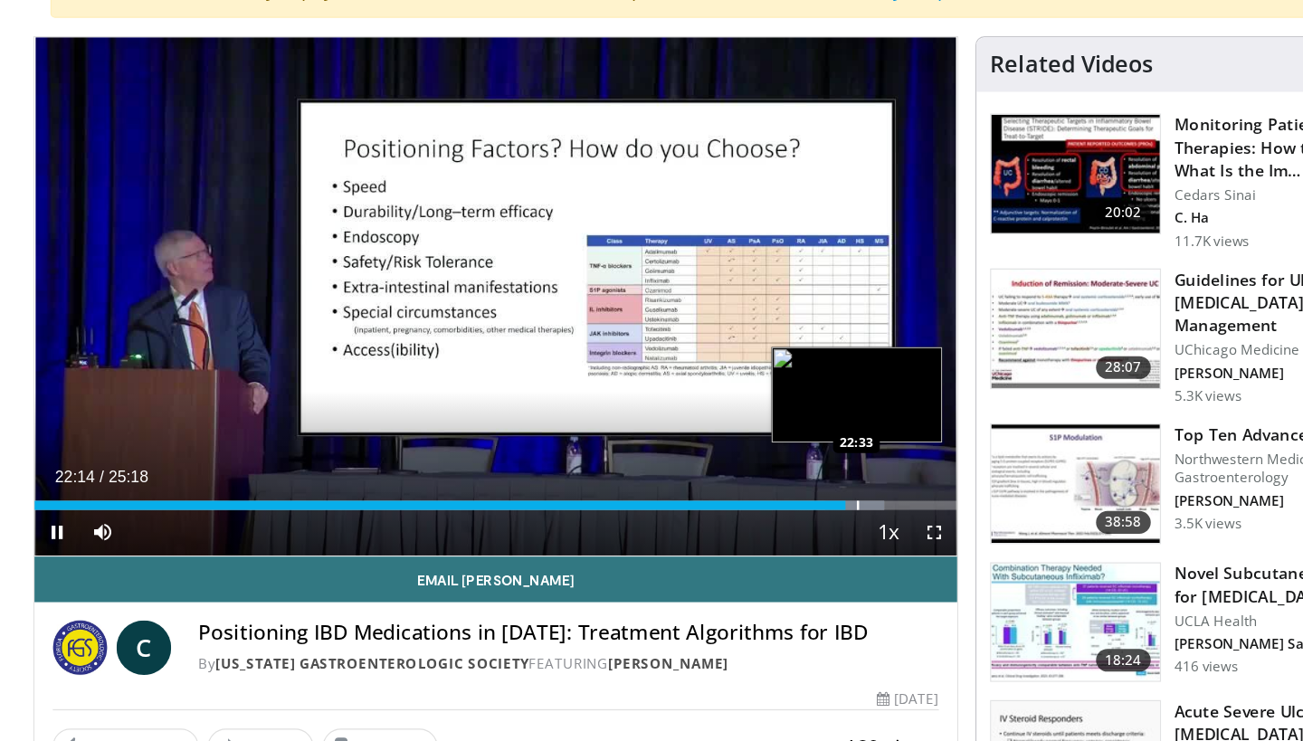
click at [745, 553] on div "Progress Bar" at bounding box center [746, 553] width 2 height 7
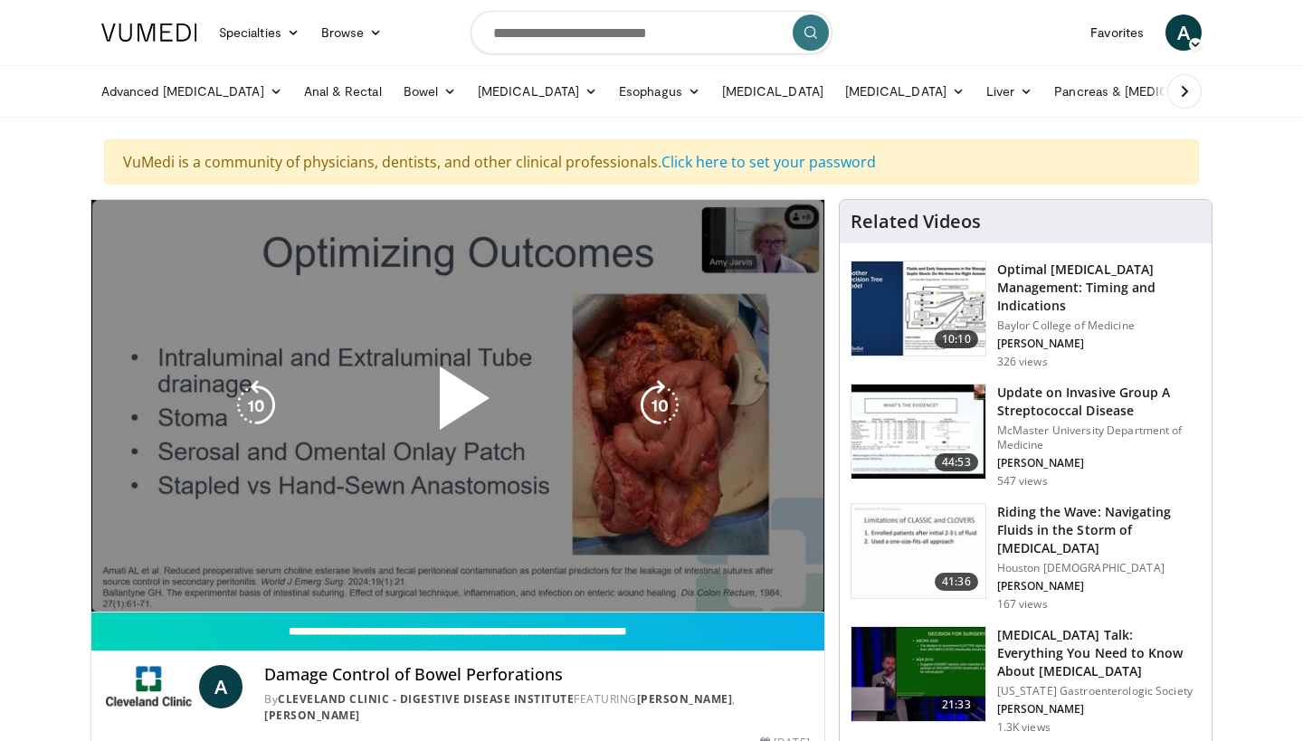
click at [458, 405] on span "Video Player" at bounding box center [458, 405] width 0 height 0
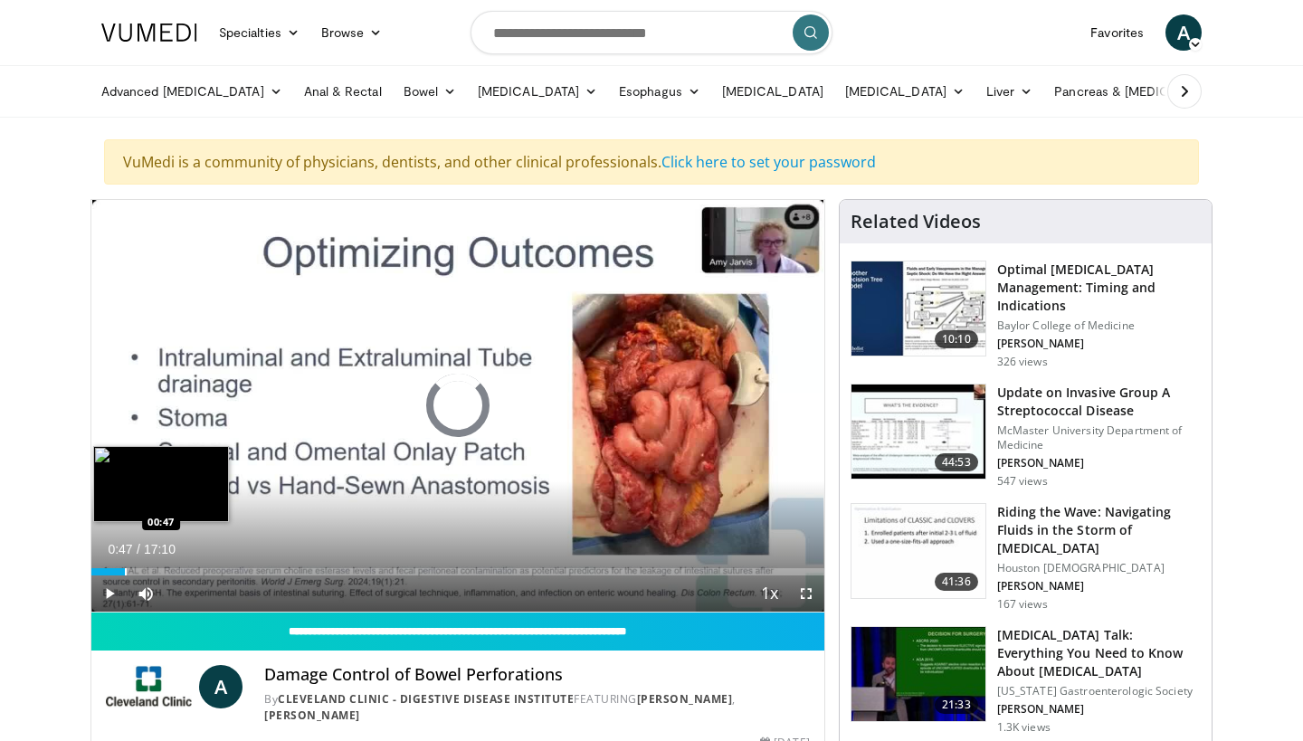
click at [125, 569] on div "Loaded : 3.87% 00:47 00:47" at bounding box center [457, 571] width 733 height 7
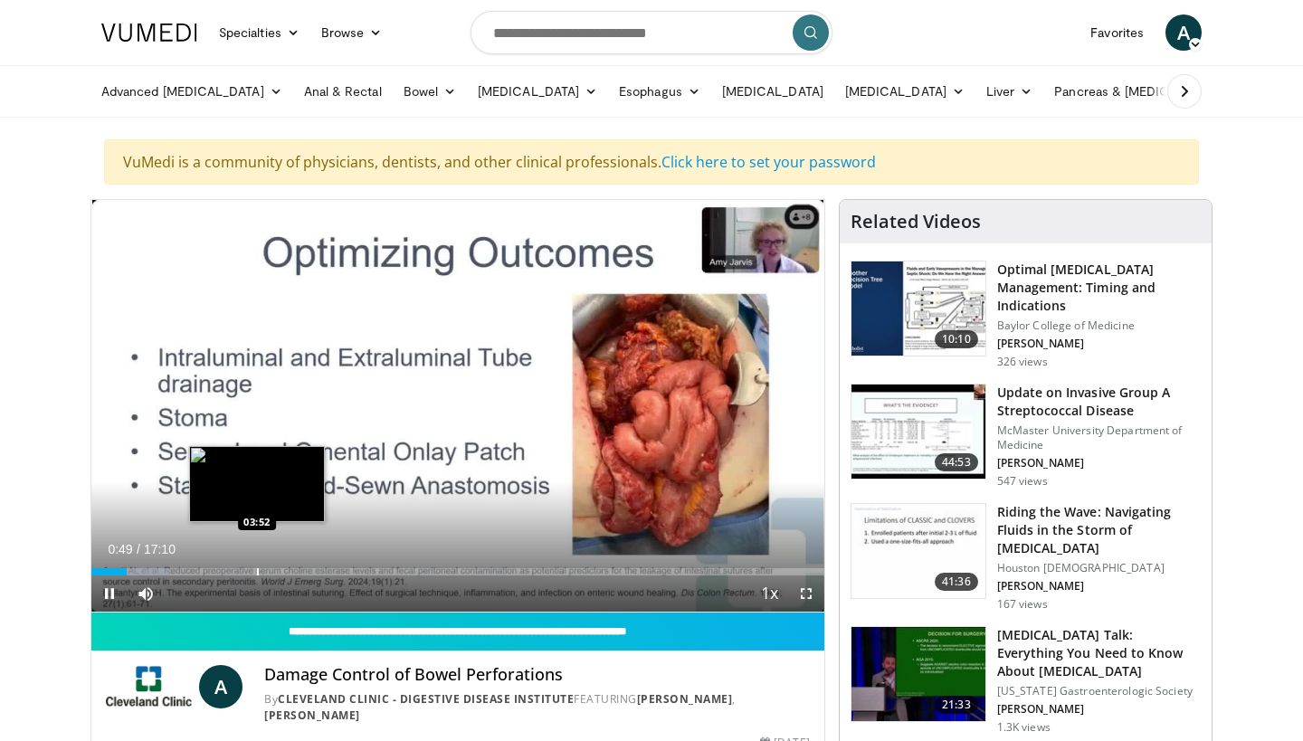
click at [257, 565] on div "Loaded : 10.66% 00:49 03:52" at bounding box center [457, 566] width 733 height 17
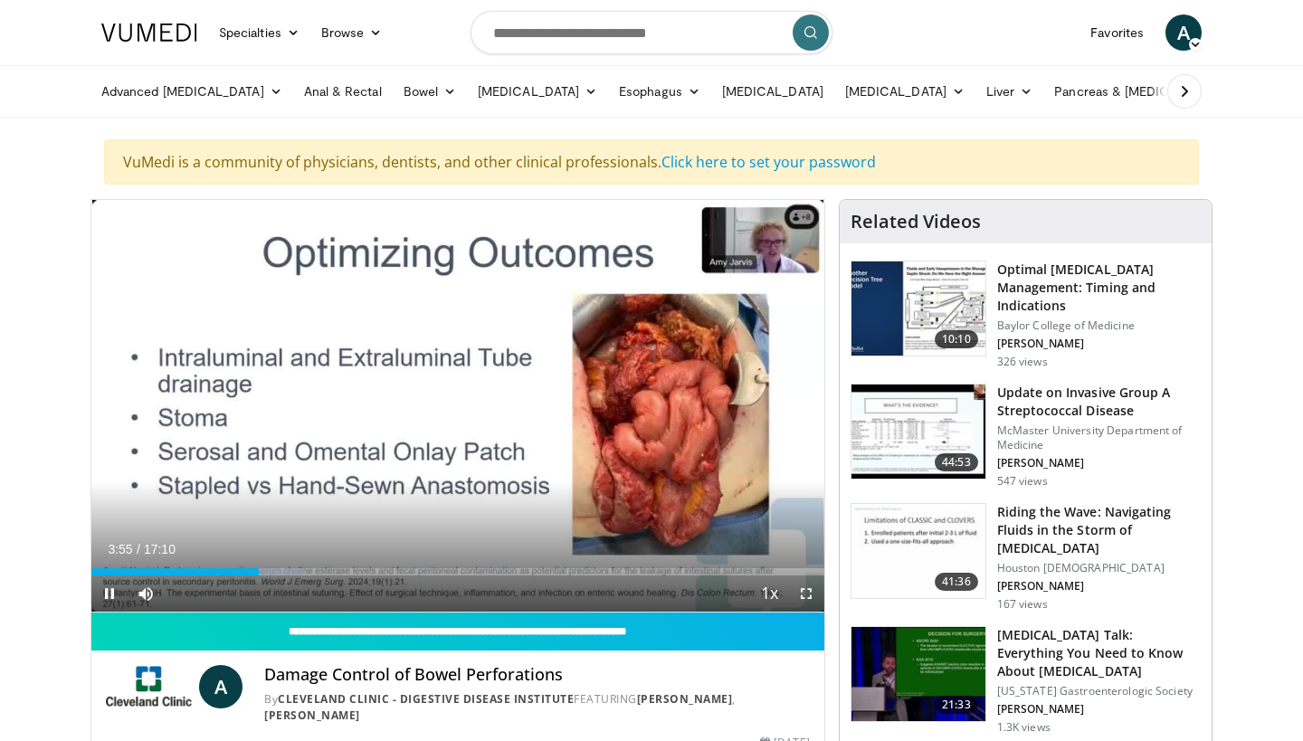
click at [316, 577] on div "Current Time 3:55 / Duration 17:10 Pause Skip Backward Skip Forward Mute Loaded…" at bounding box center [457, 593] width 733 height 36
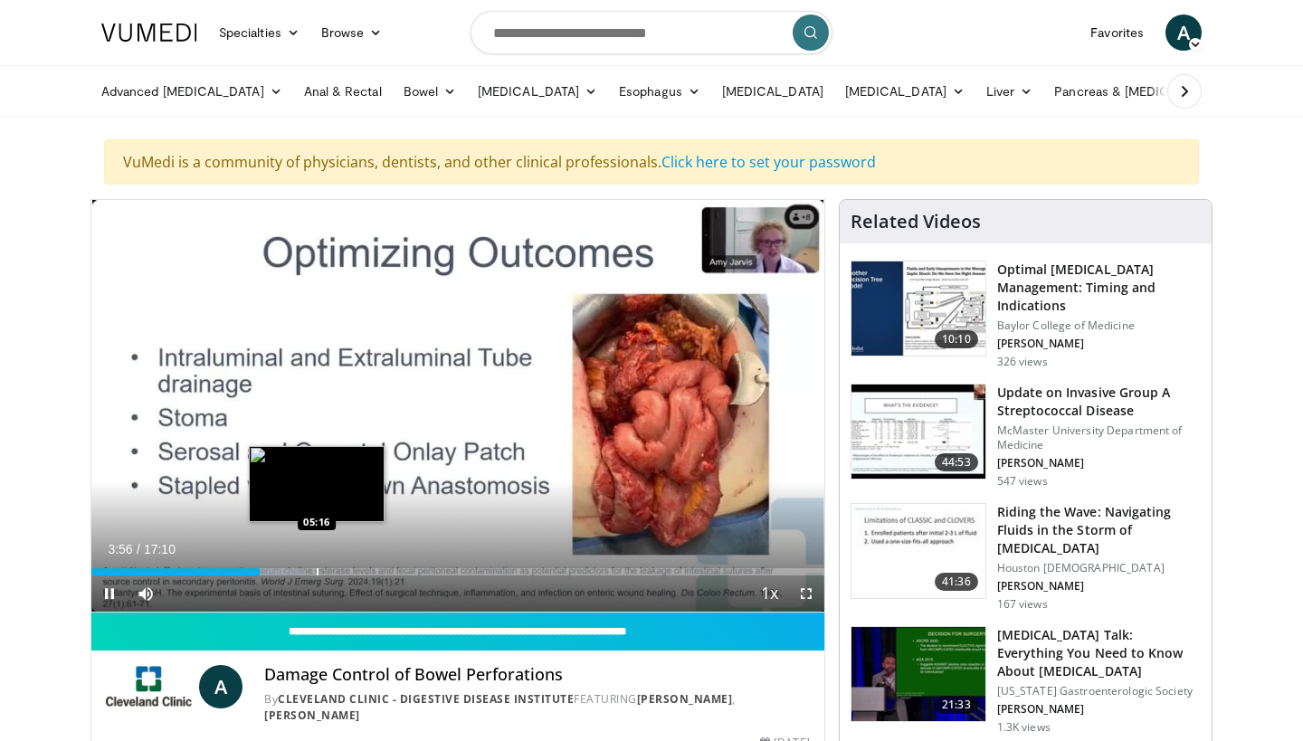
click at [317, 569] on div "Loaded : 29.07% 03:56 05:16" at bounding box center [457, 571] width 733 height 7
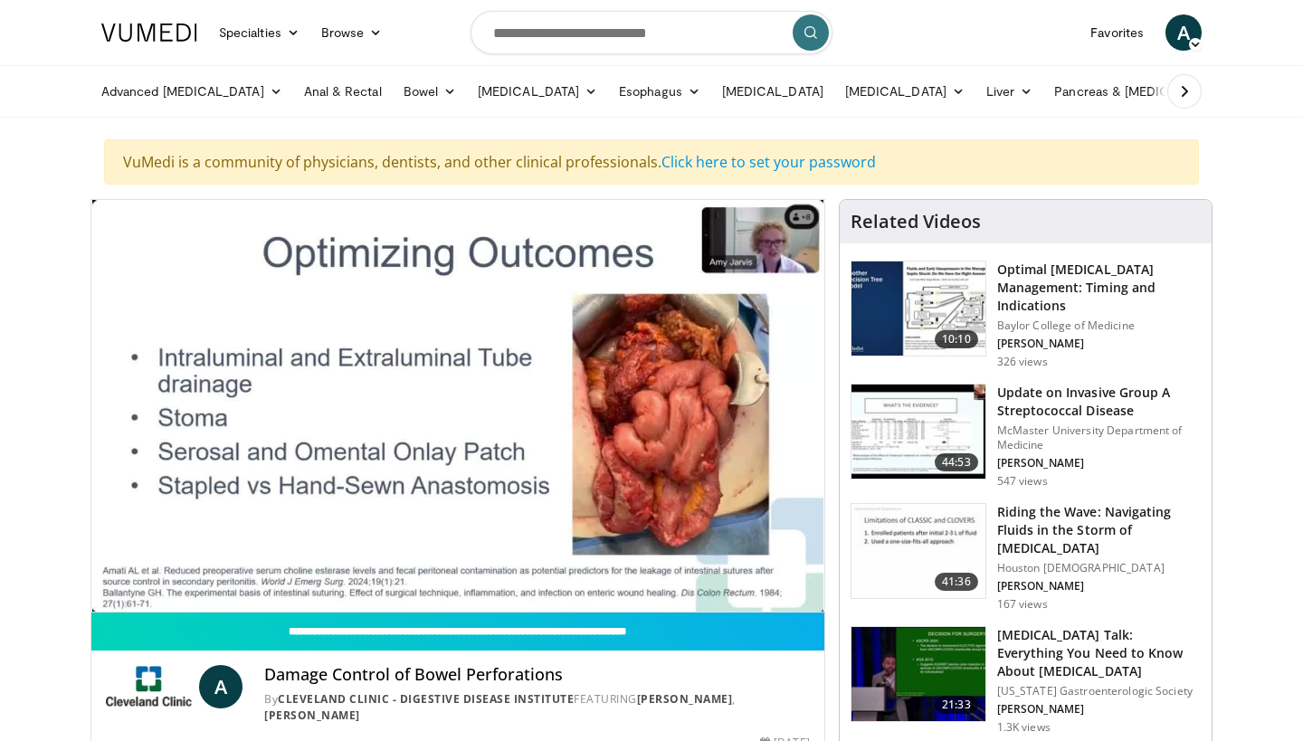
click at [399, 562] on div "10 seconds Tap to unmute" at bounding box center [457, 406] width 733 height 412
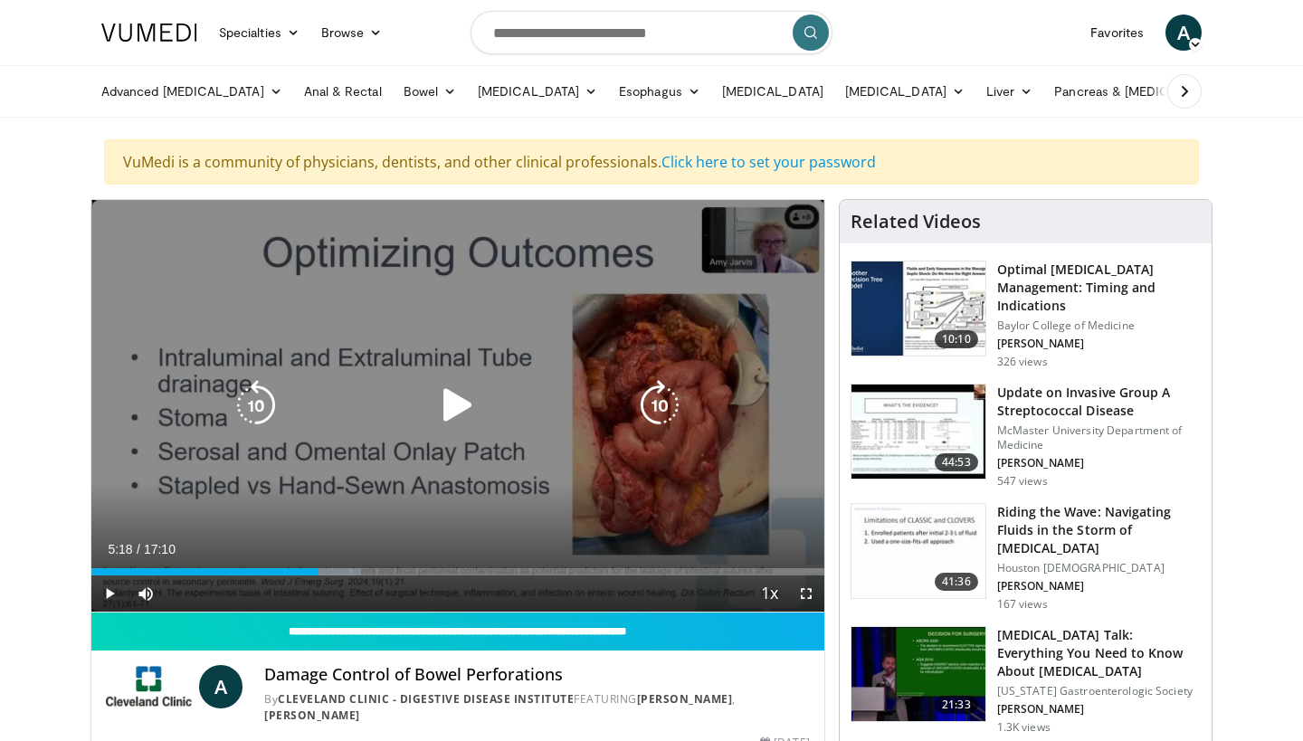
click at [449, 410] on icon "Video Player" at bounding box center [457, 405] width 51 height 51
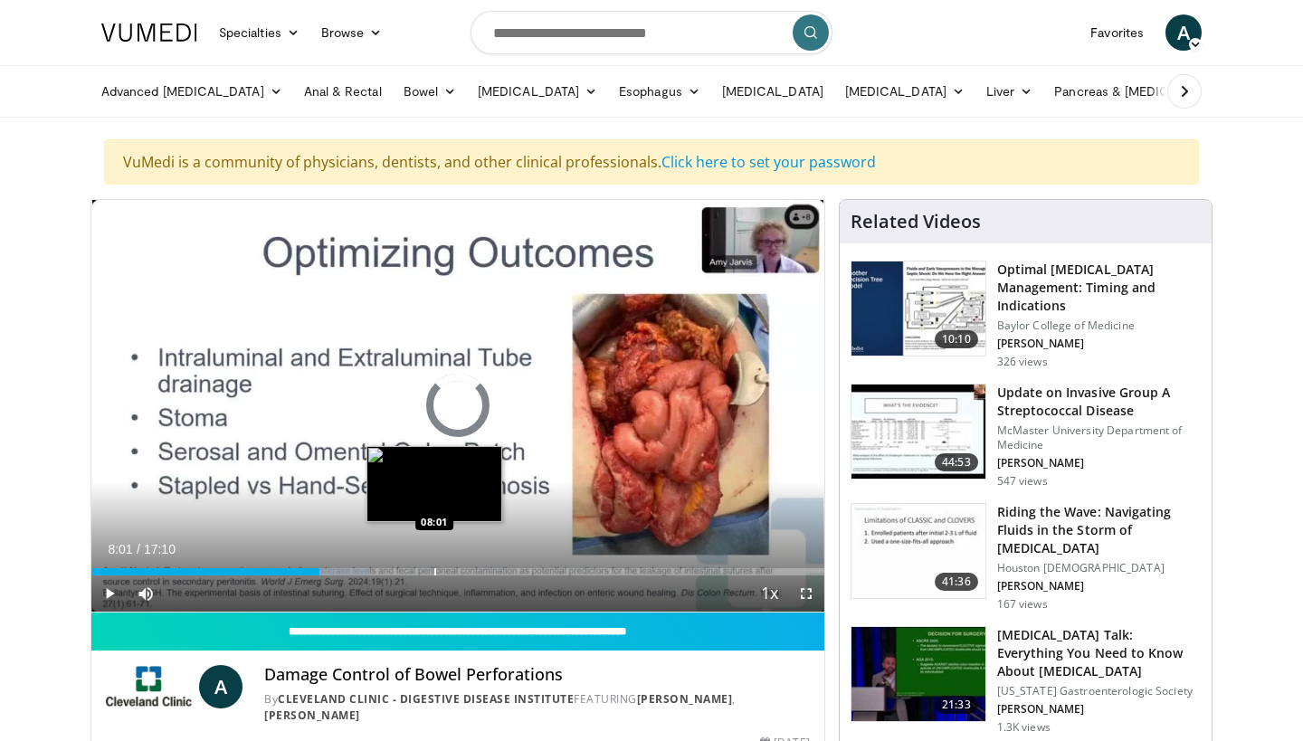
click at [434, 566] on div "Loaded : 37.80% 05:20 08:01" at bounding box center [457, 566] width 733 height 17
